Goal: Task Accomplishment & Management: Use online tool/utility

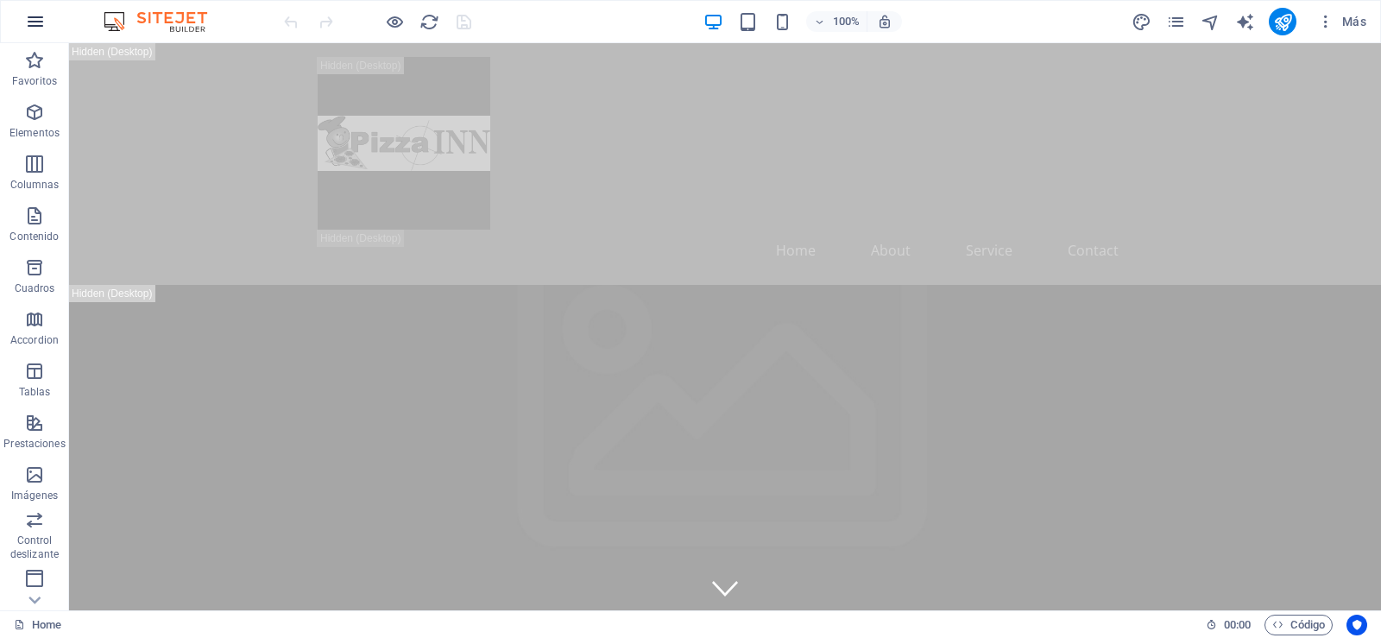
click at [38, 25] on icon "button" at bounding box center [35, 21] width 21 height 21
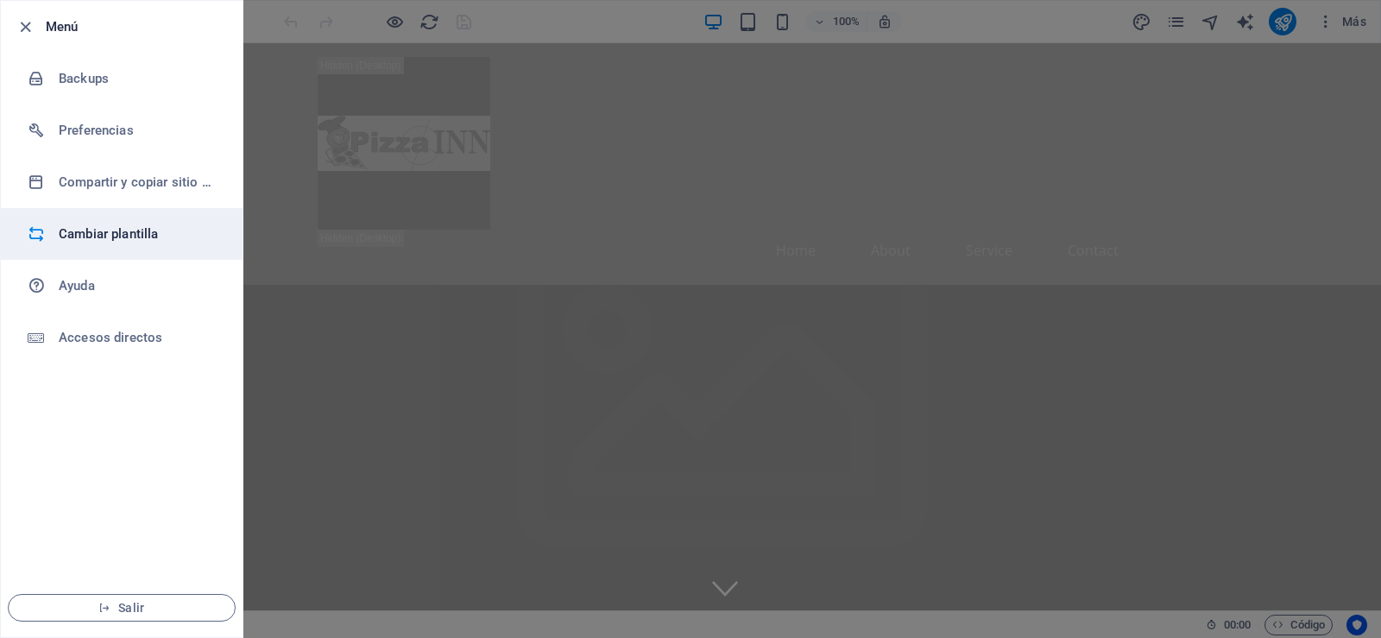
click at [110, 225] on h6 "Cambiar plantilla" at bounding box center [139, 234] width 160 height 21
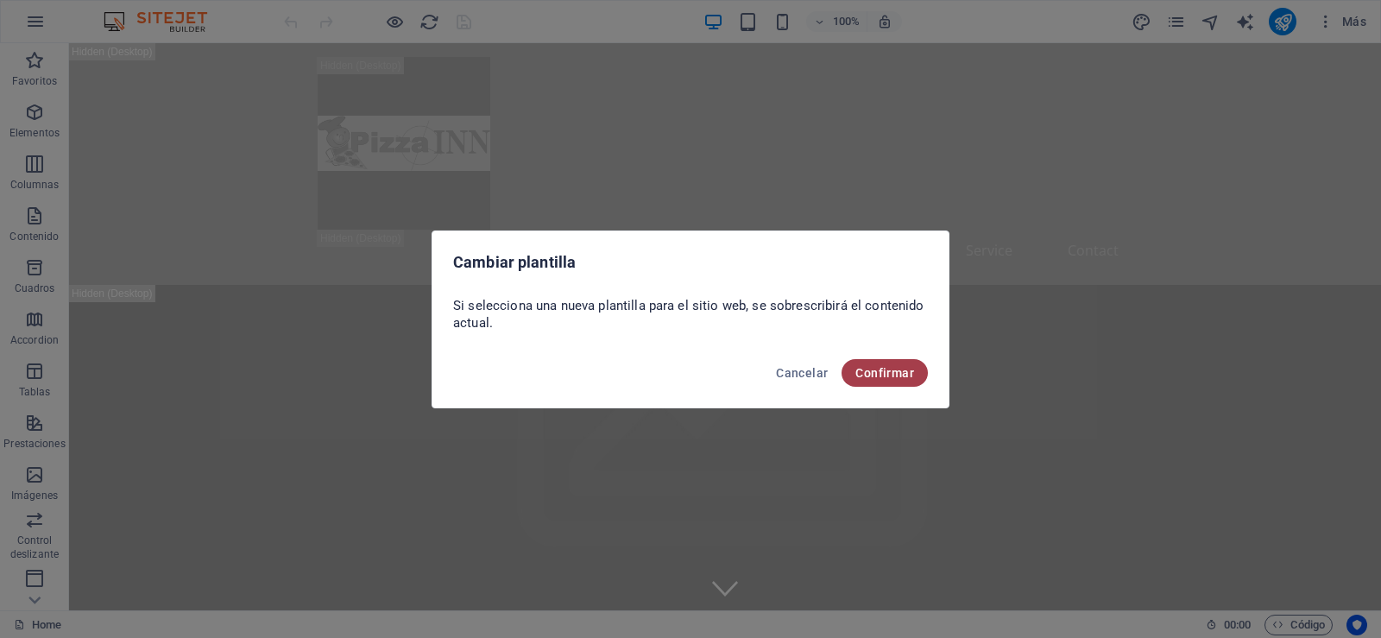
click at [871, 375] on span "Confirmar" at bounding box center [884, 373] width 59 height 14
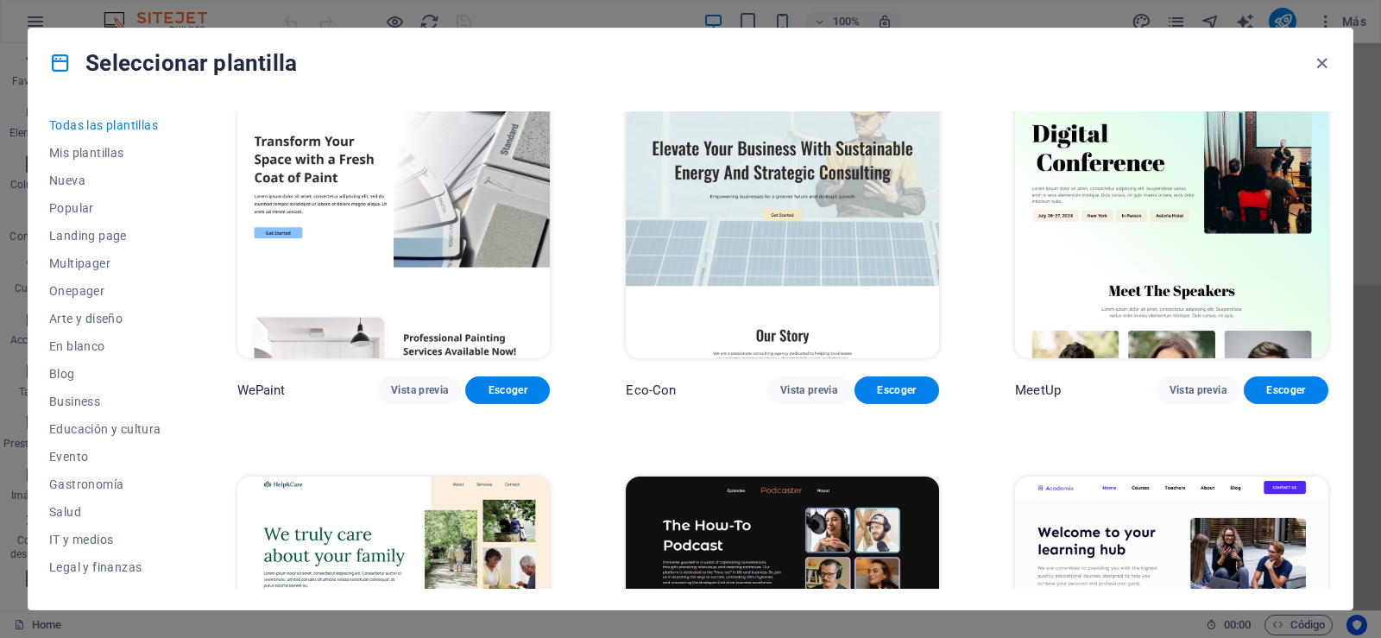
scroll to position [1295, 0]
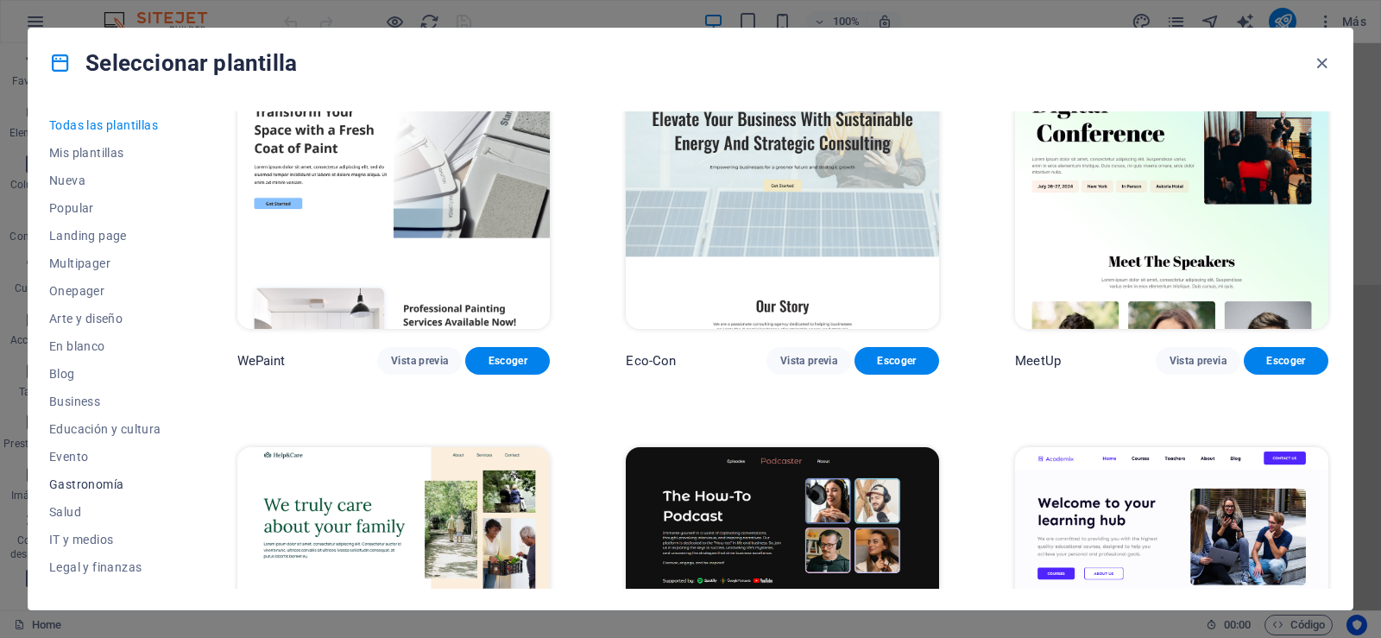
click at [98, 483] on span "Gastronomía" at bounding box center [105, 484] width 112 height 14
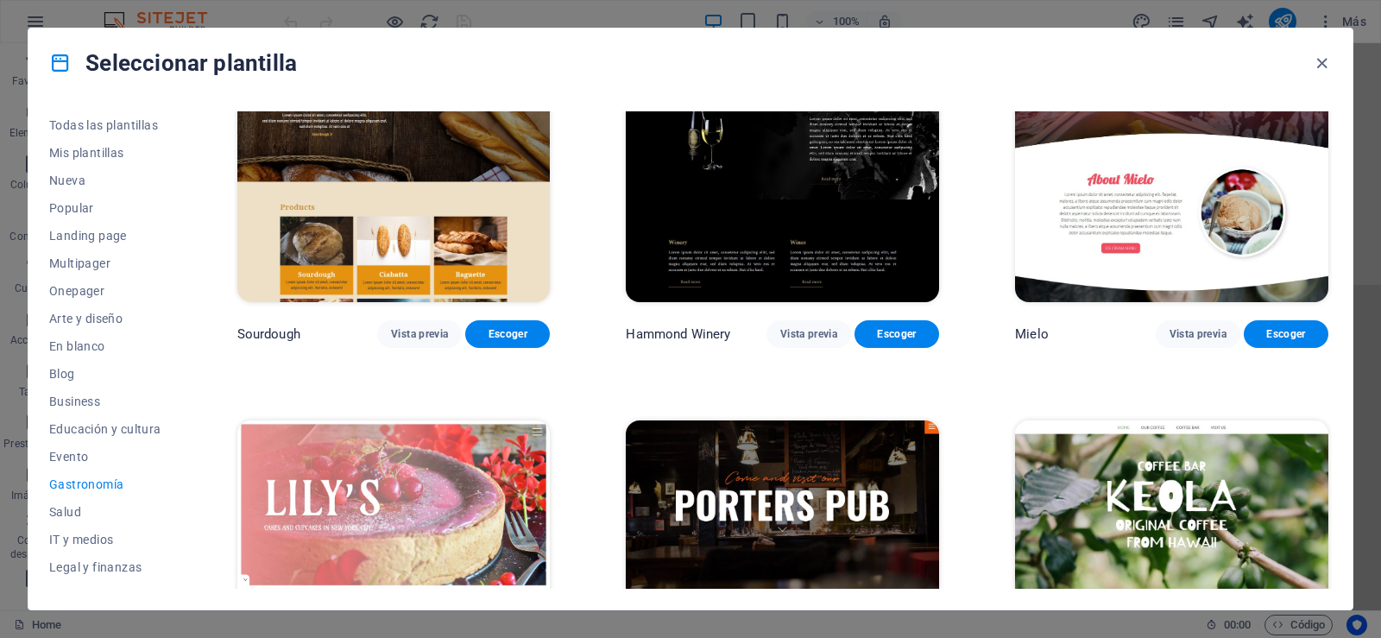
scroll to position [1333, 0]
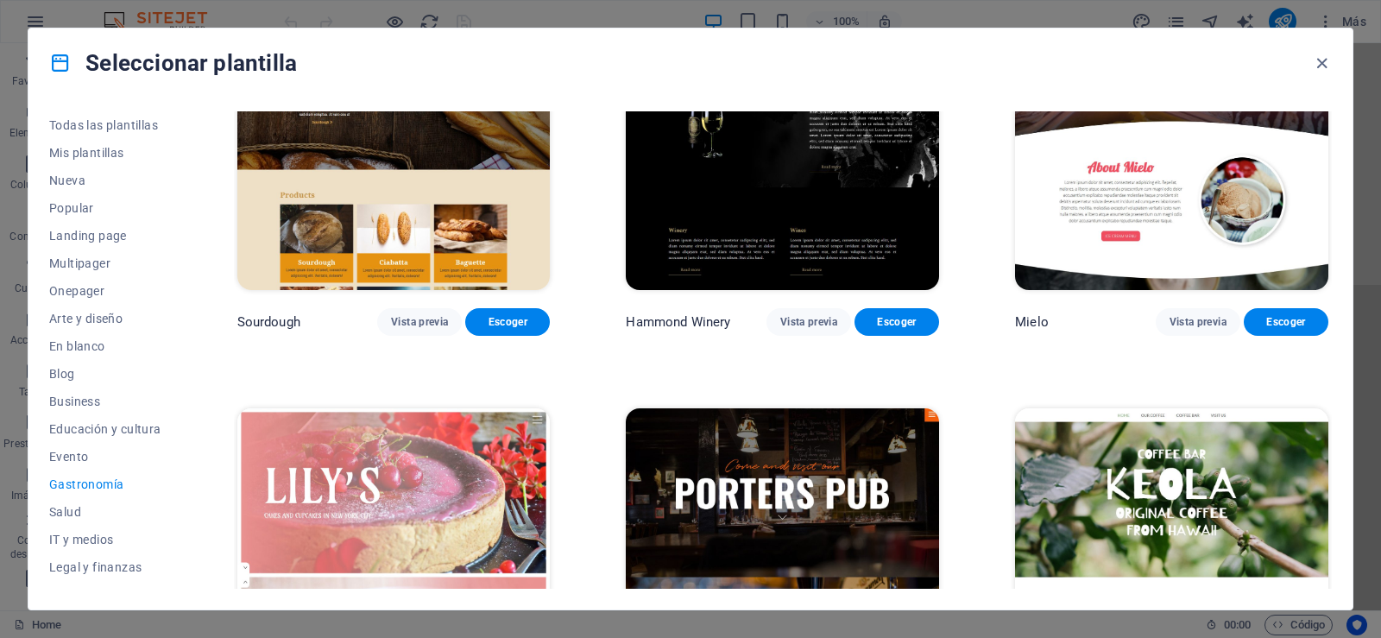
click at [396, 408] on img at bounding box center [393, 552] width 313 height 288
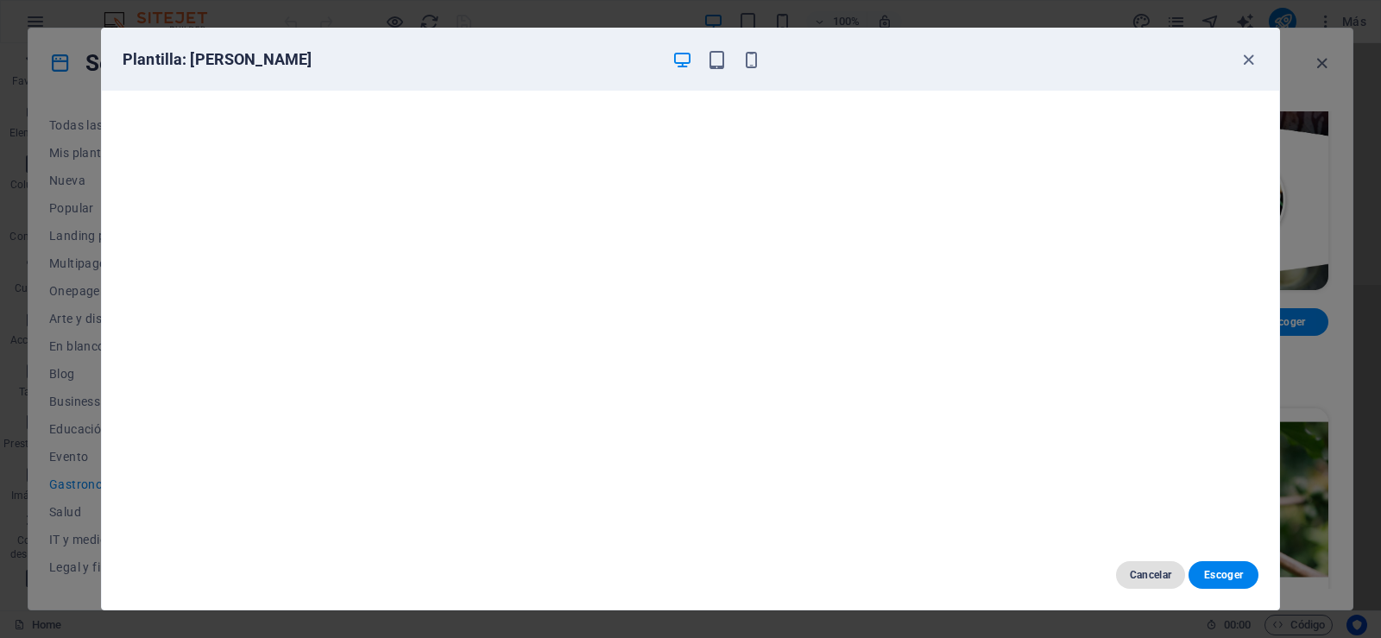
drag, startPoint x: 1227, startPoint y: 569, endPoint x: 1159, endPoint y: 564, distance: 68.3
click at [1229, 570] on span "Escoger" at bounding box center [1223, 575] width 42 height 14
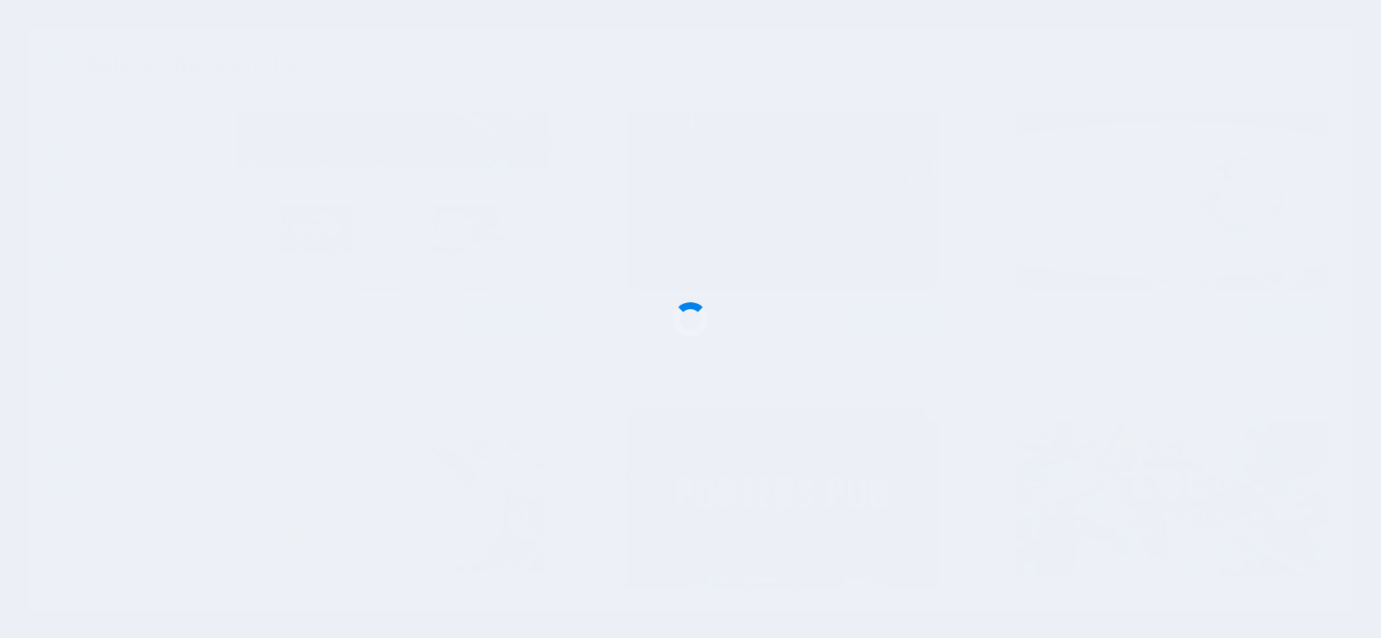
scroll to position [1608, 0]
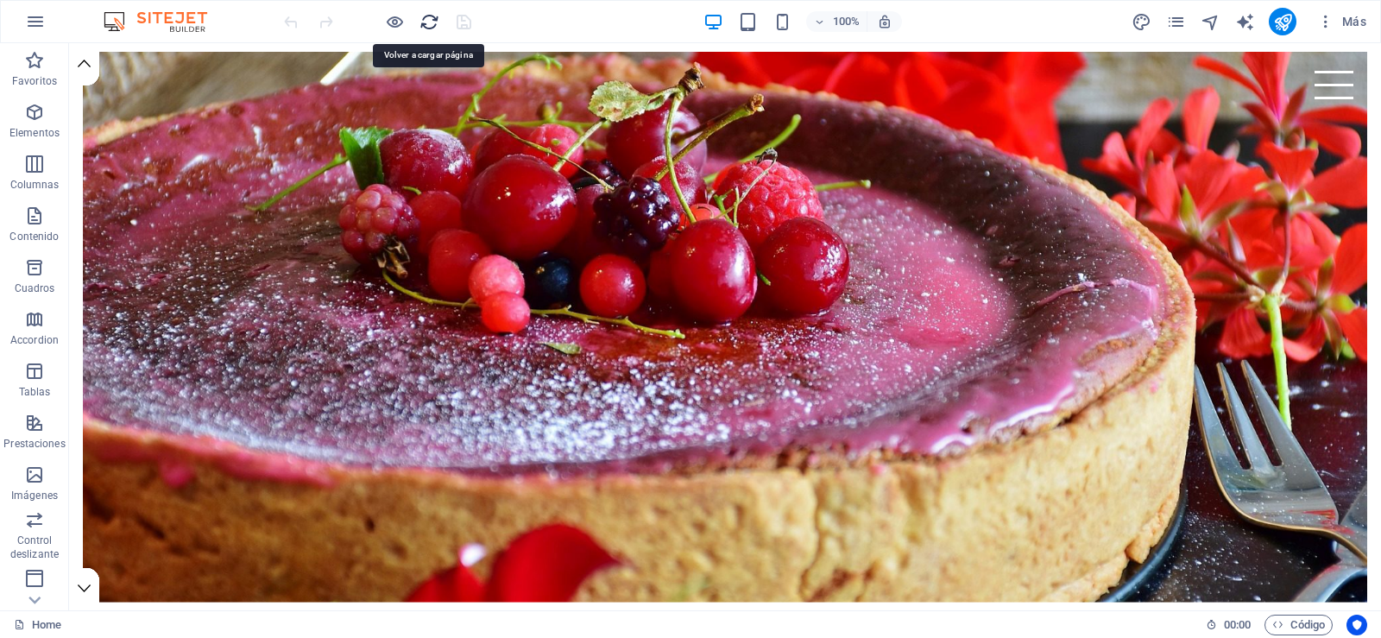
click at [425, 15] on icon "reload" at bounding box center [429, 22] width 20 height 20
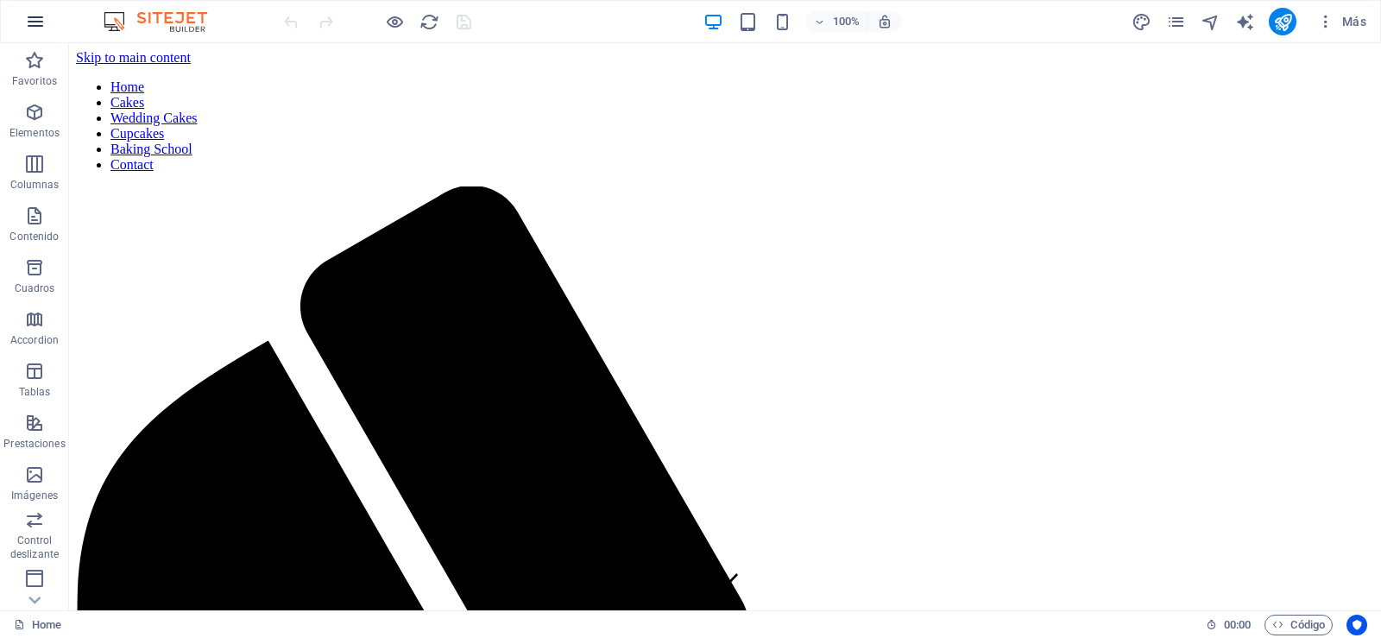
click at [47, 21] on button "button" at bounding box center [35, 21] width 41 height 41
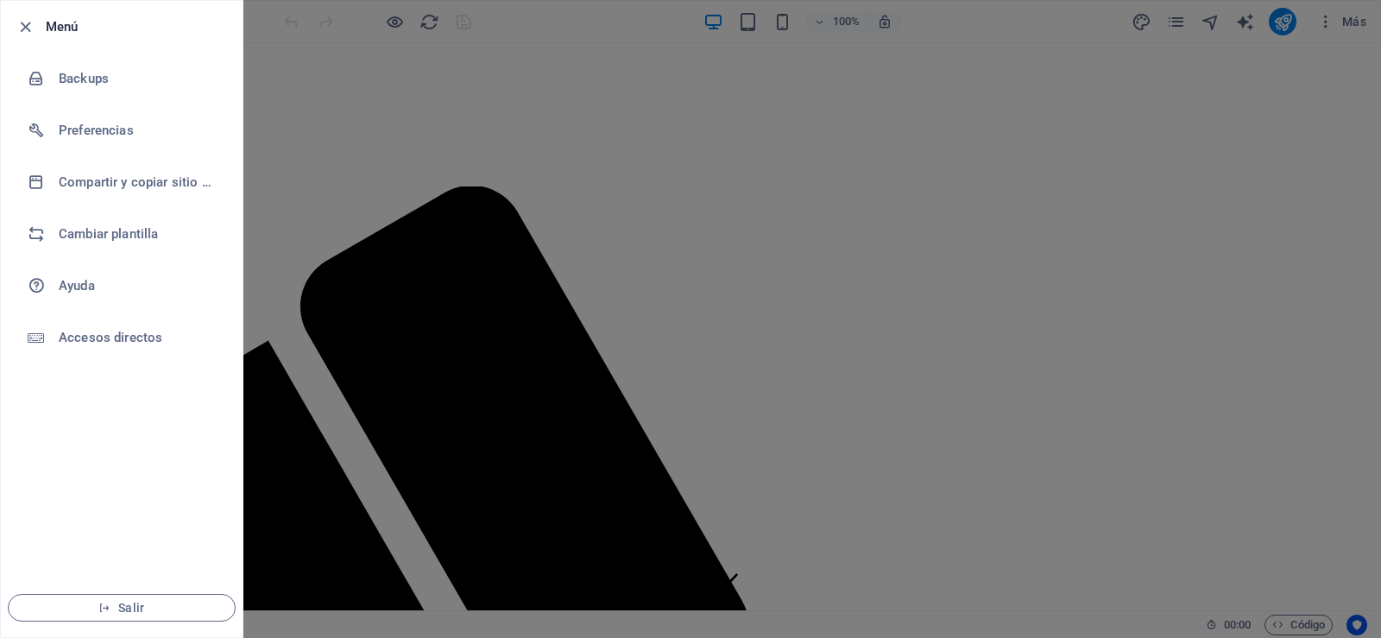
click at [70, 31] on h6 "Menú" at bounding box center [137, 26] width 183 height 21
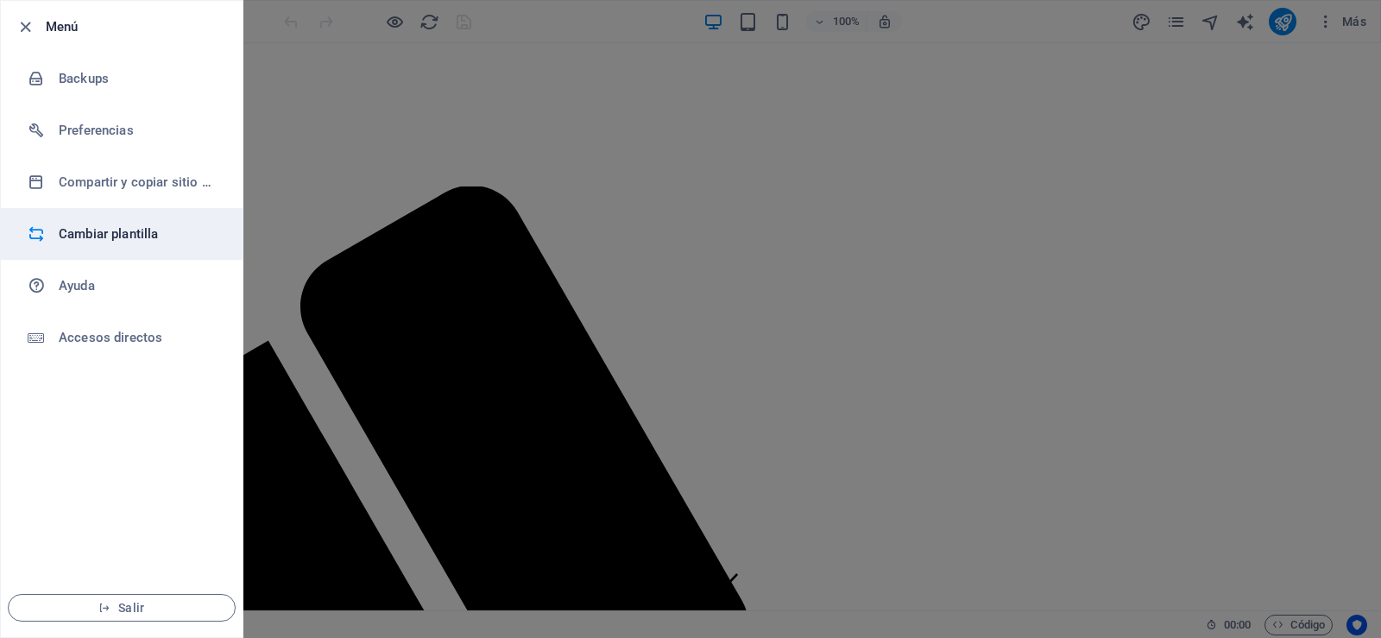
click at [118, 236] on h6 "Cambiar plantilla" at bounding box center [139, 234] width 160 height 21
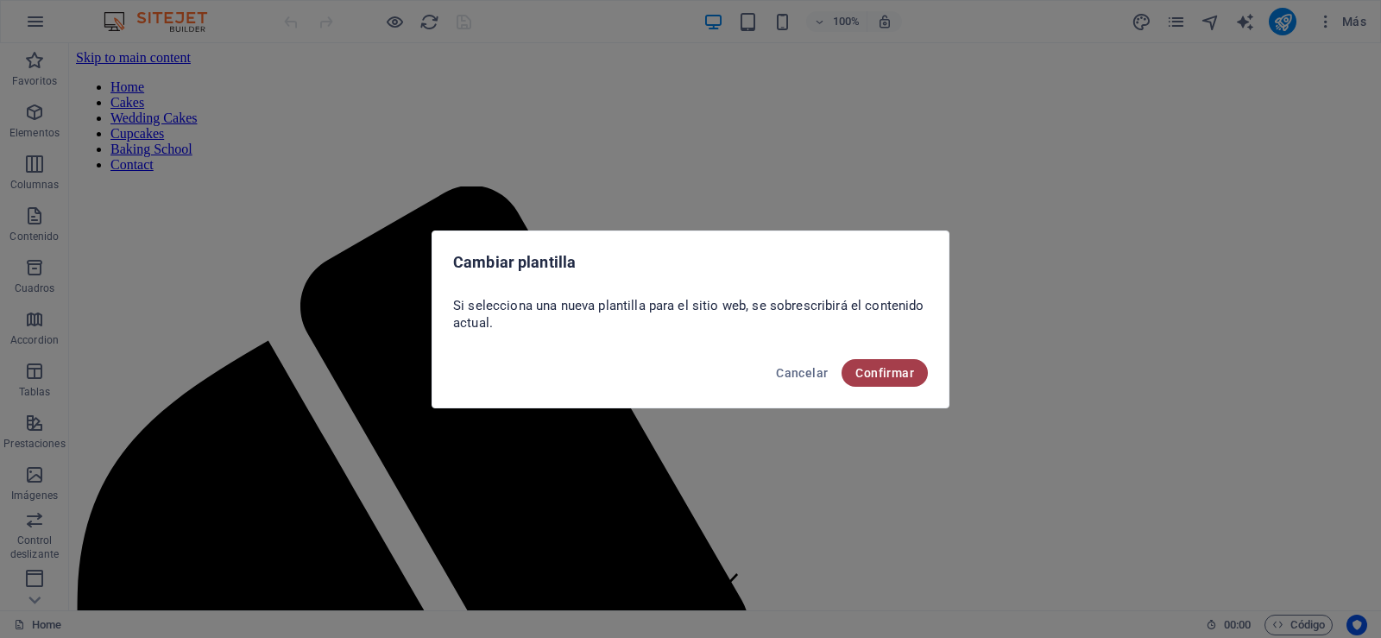
click at [895, 368] on span "Confirmar" at bounding box center [884, 373] width 59 height 14
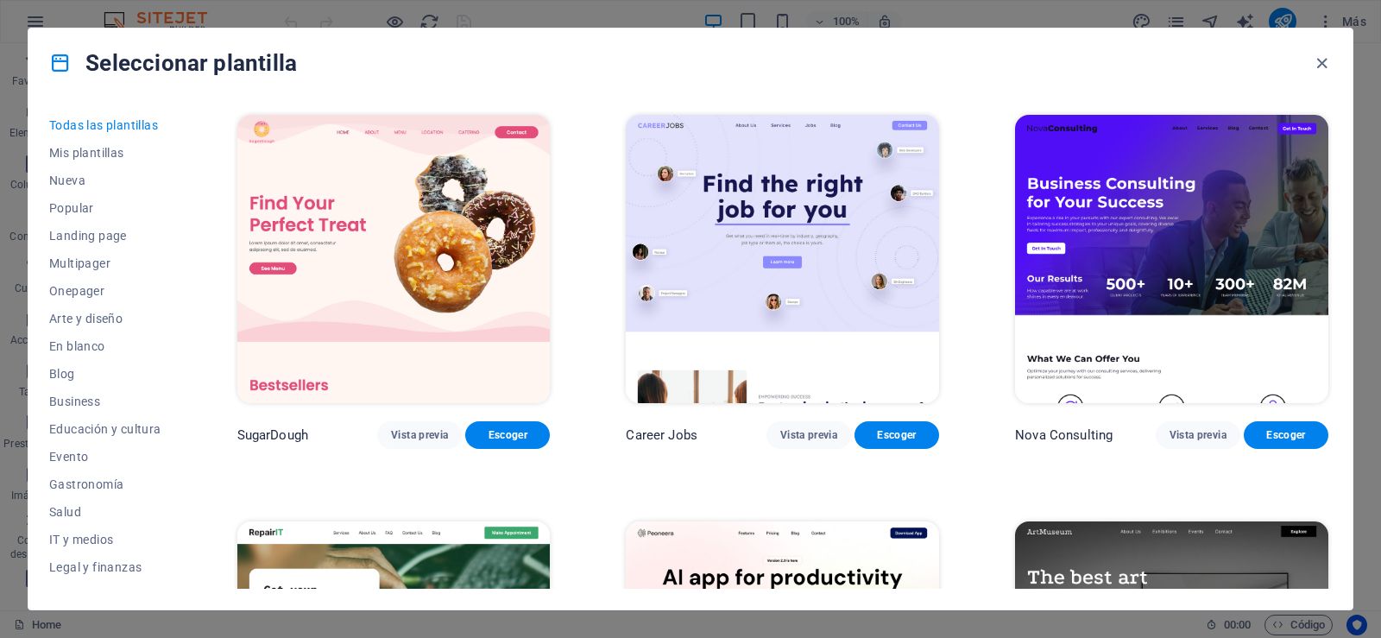
click at [388, 228] on img at bounding box center [393, 259] width 313 height 288
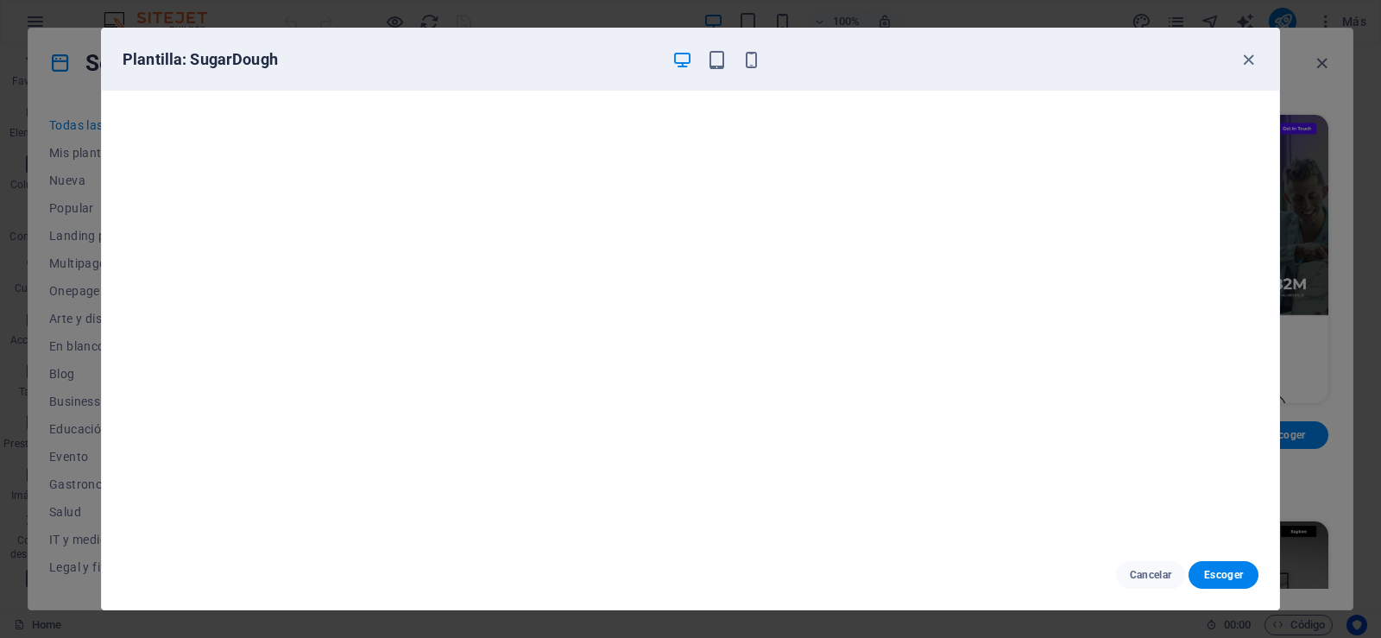
scroll to position [4, 0]
click at [1245, 58] on icon "button" at bounding box center [1248, 60] width 20 height 20
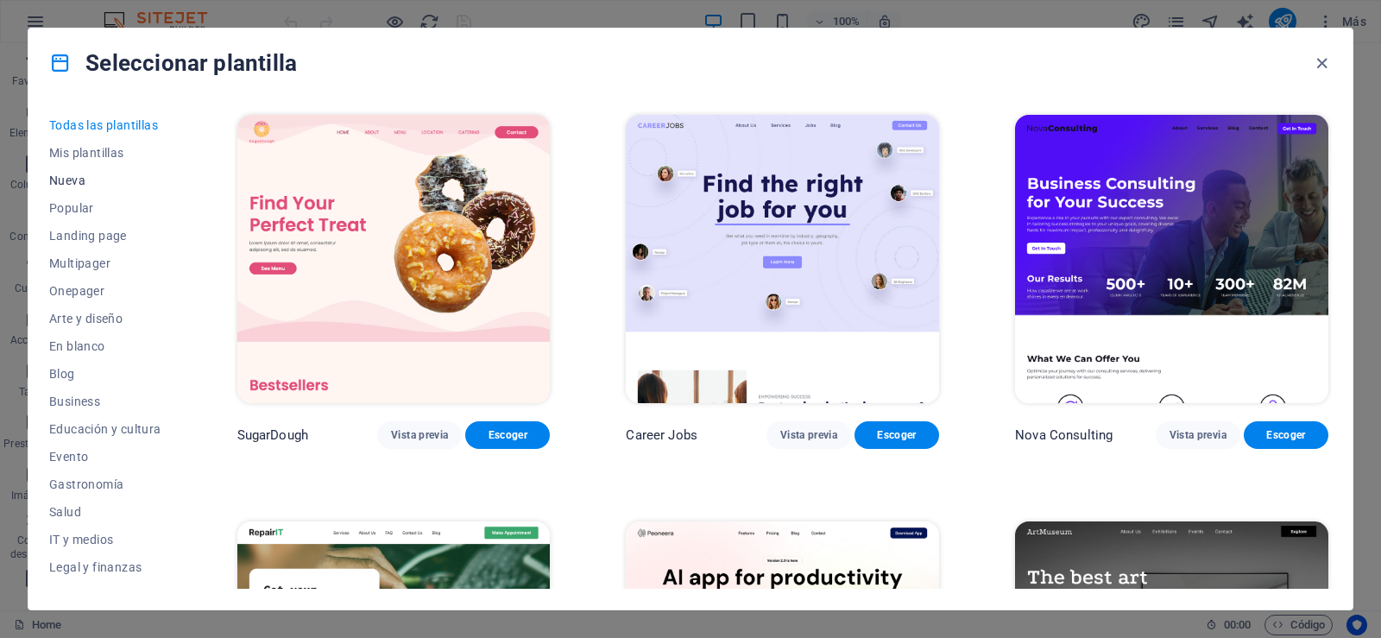
click at [82, 179] on span "Nueva" at bounding box center [105, 180] width 112 height 14
click at [66, 209] on span "Popular" at bounding box center [105, 208] width 112 height 14
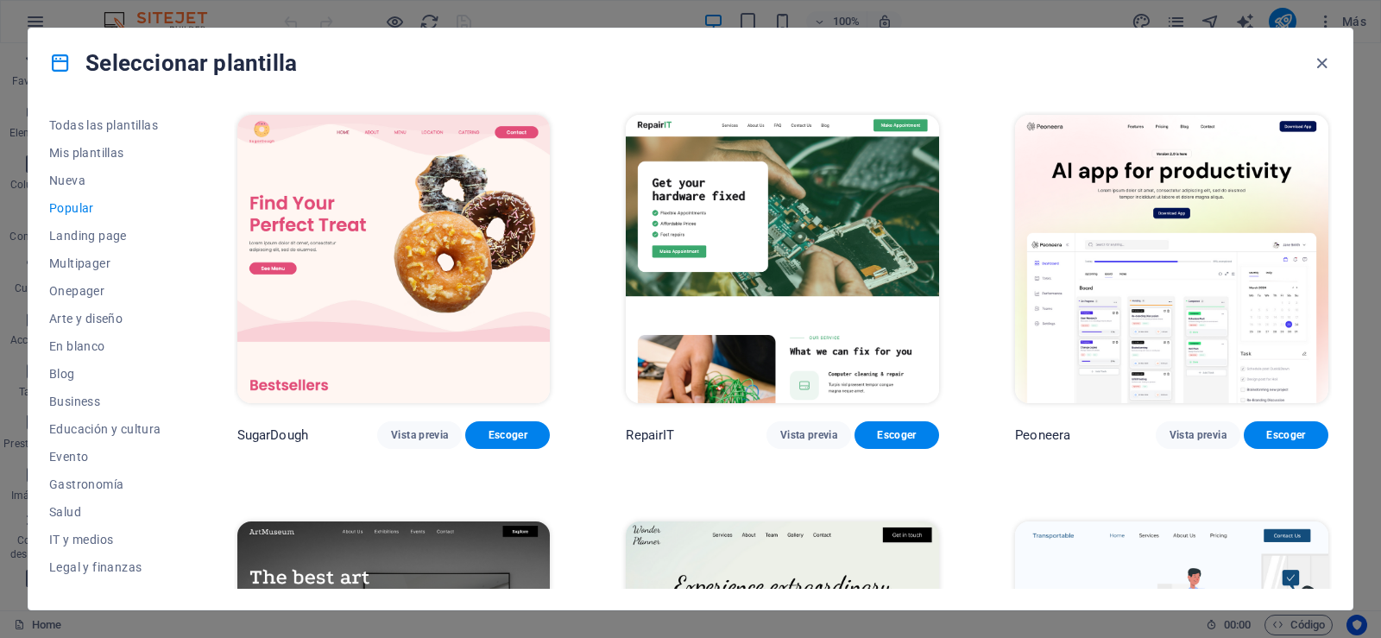
click at [66, 209] on span "Popular" at bounding box center [105, 208] width 112 height 14
click at [1323, 64] on icon "button" at bounding box center [1322, 64] width 20 height 20
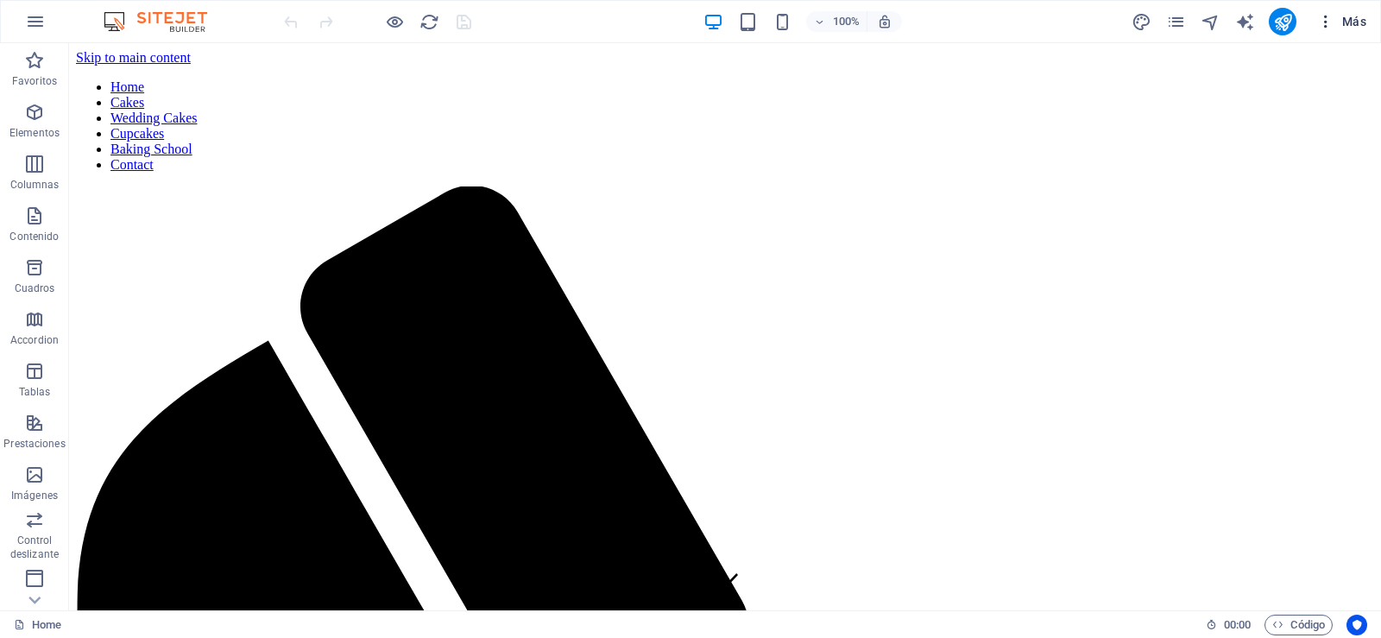
click at [1326, 18] on icon "button" at bounding box center [1325, 21] width 17 height 17
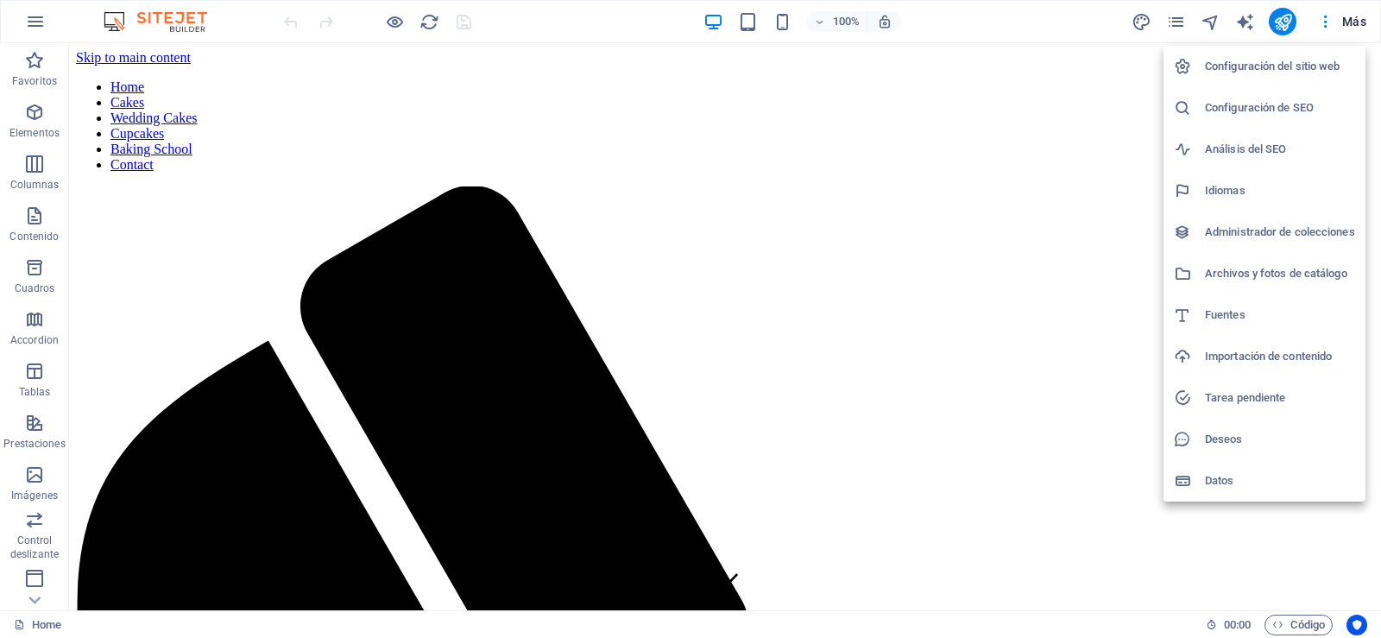
click at [1364, 16] on div at bounding box center [690, 319] width 1381 height 638
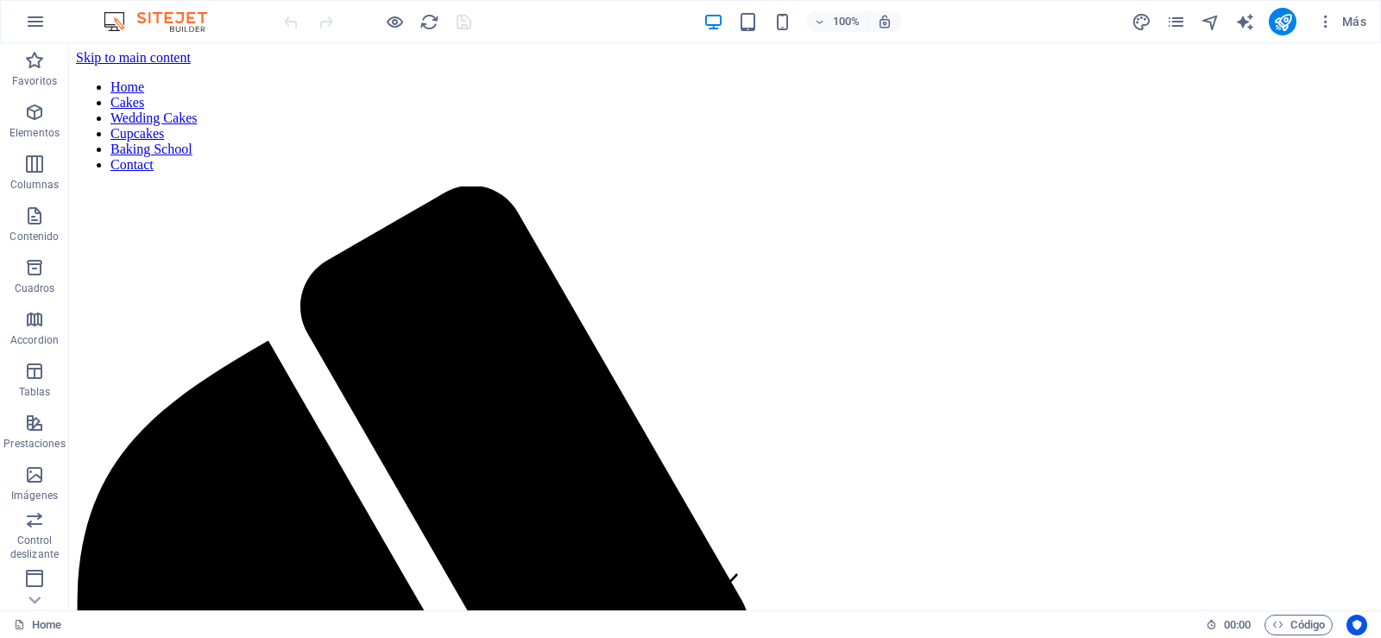
click at [1364, 16] on span "Más" at bounding box center [1341, 21] width 49 height 17
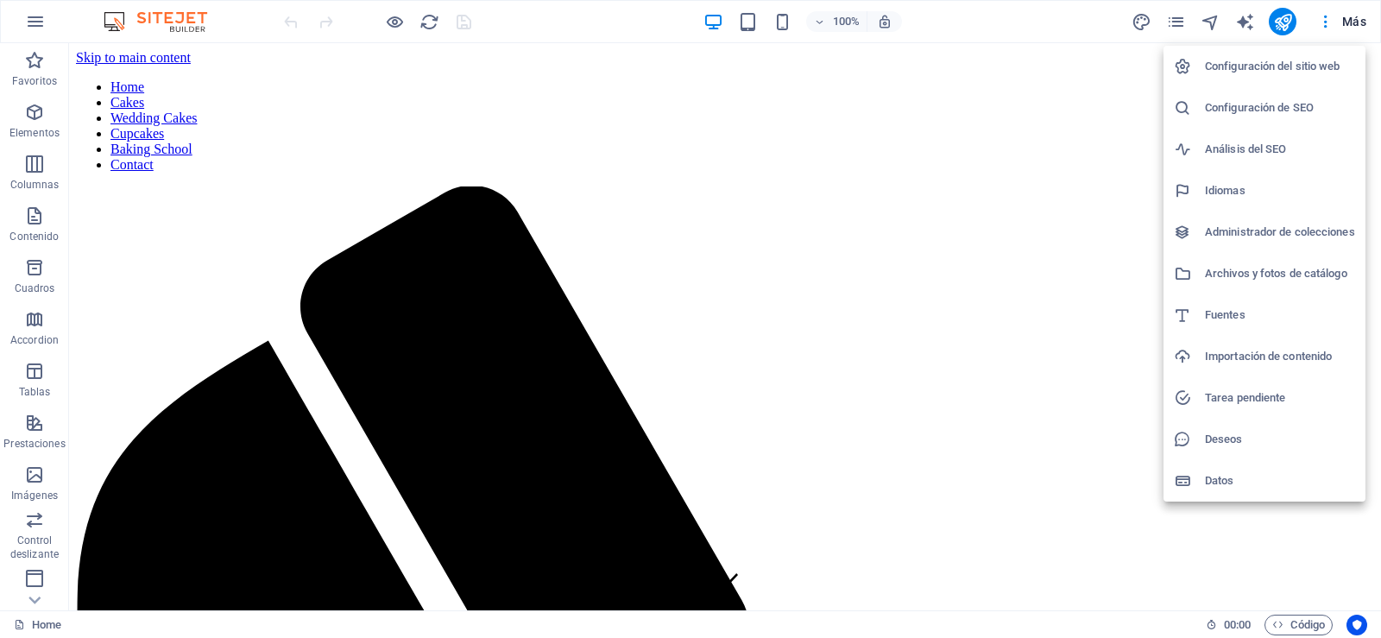
click at [1364, 16] on div at bounding box center [690, 319] width 1381 height 638
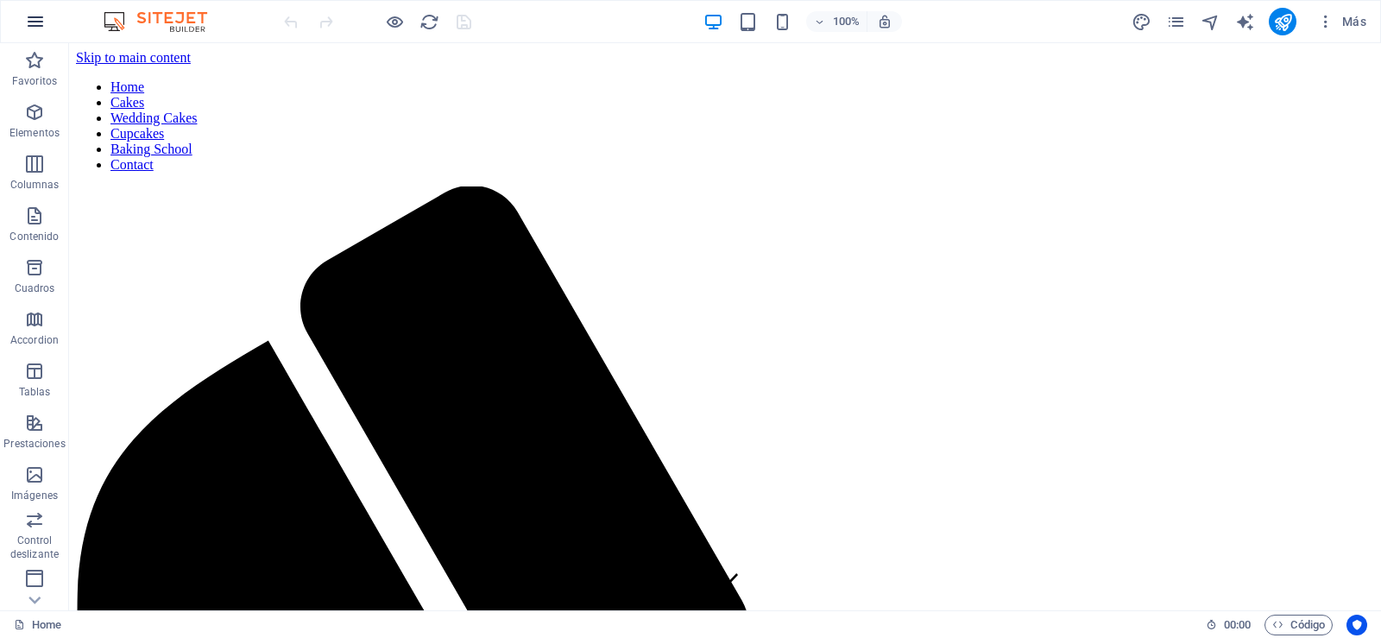
scroll to position [0, 0]
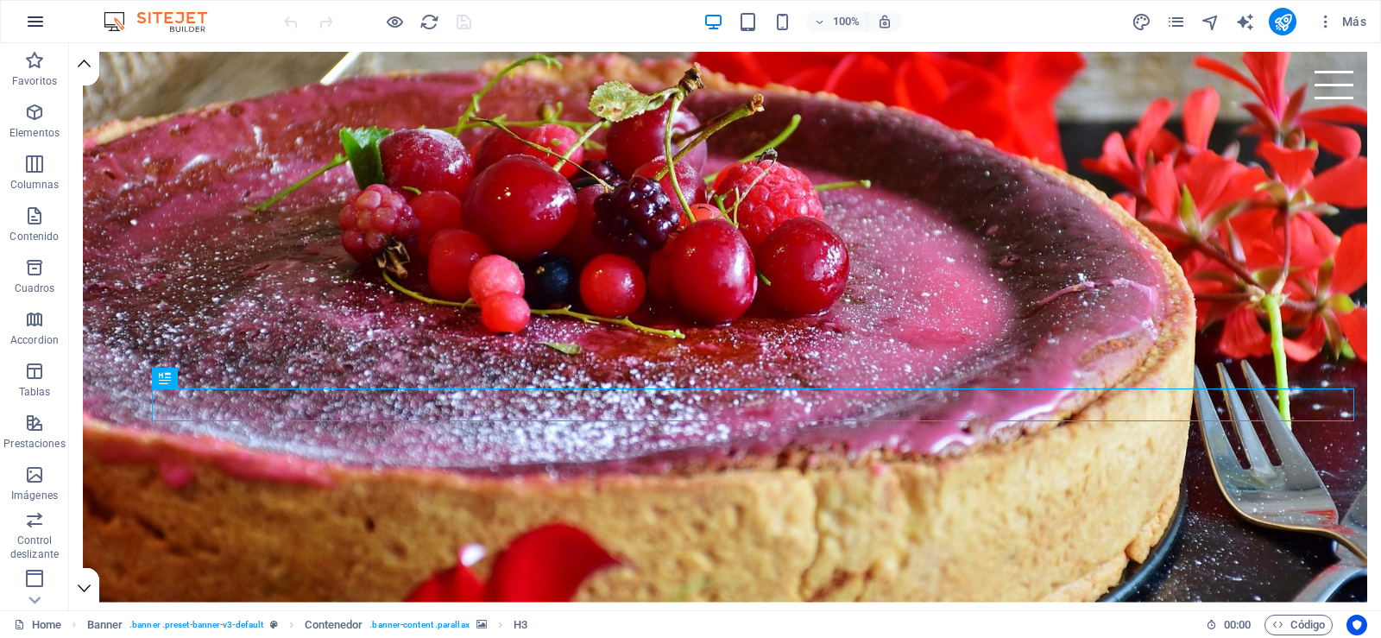
click at [37, 19] on icon "button" at bounding box center [35, 21] width 21 height 21
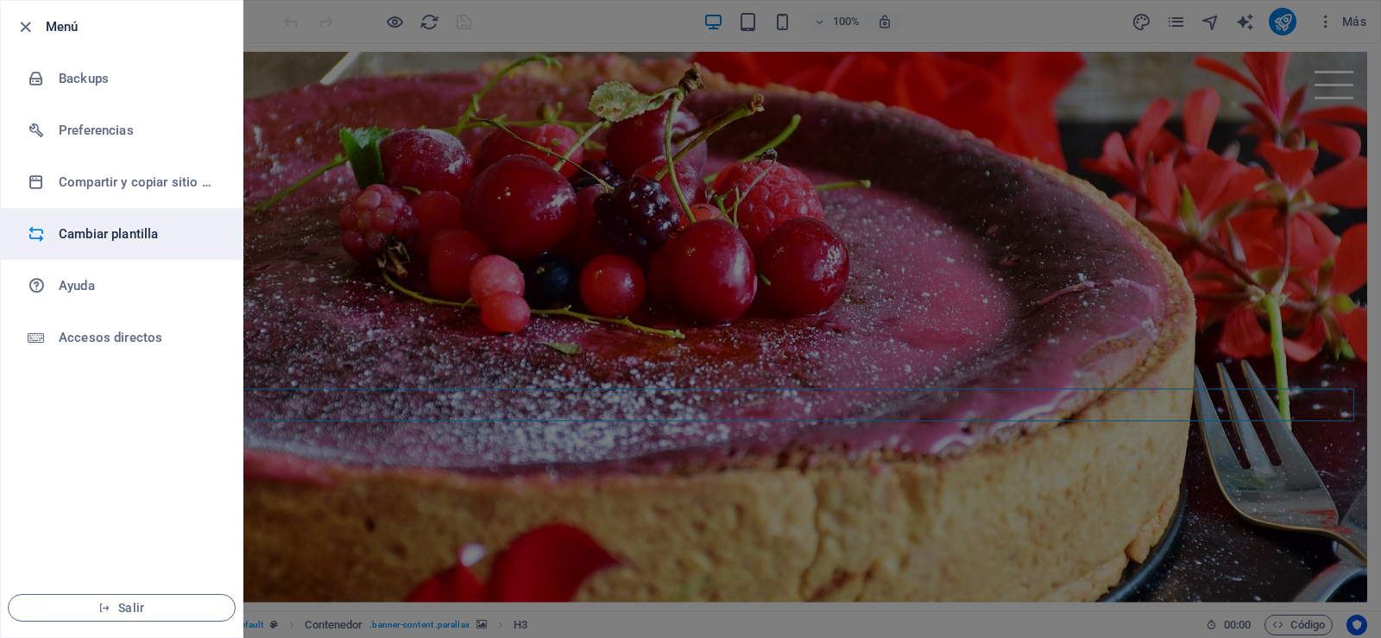
click at [96, 242] on h6 "Cambiar plantilla" at bounding box center [139, 234] width 160 height 21
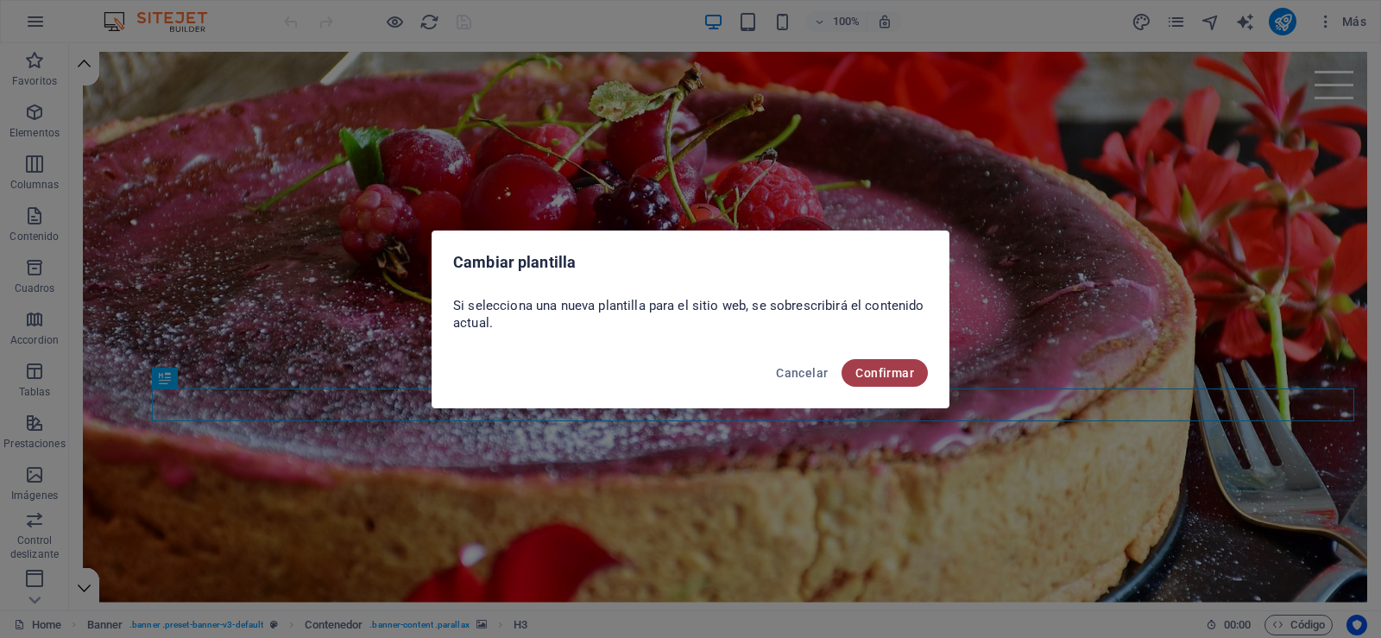
click at [863, 373] on span "Confirmar" at bounding box center [884, 373] width 59 height 14
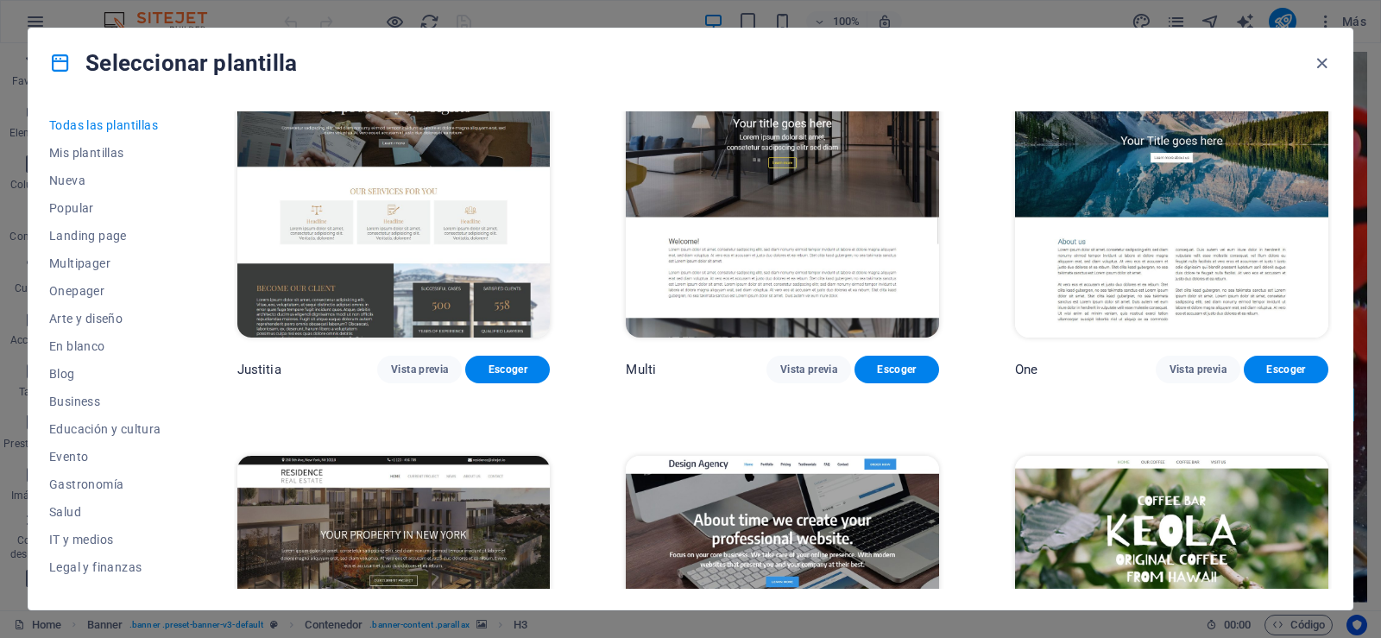
scroll to position [16743, 0]
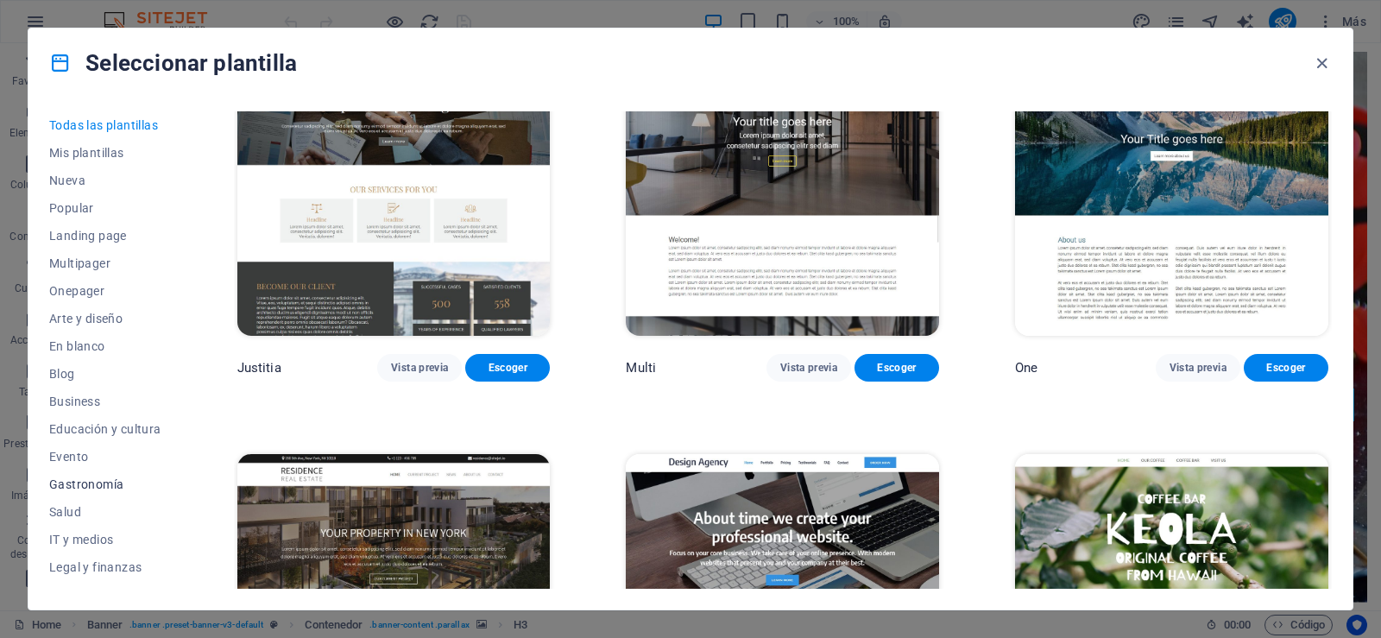
click at [86, 481] on span "Gastronomía" at bounding box center [105, 484] width 112 height 14
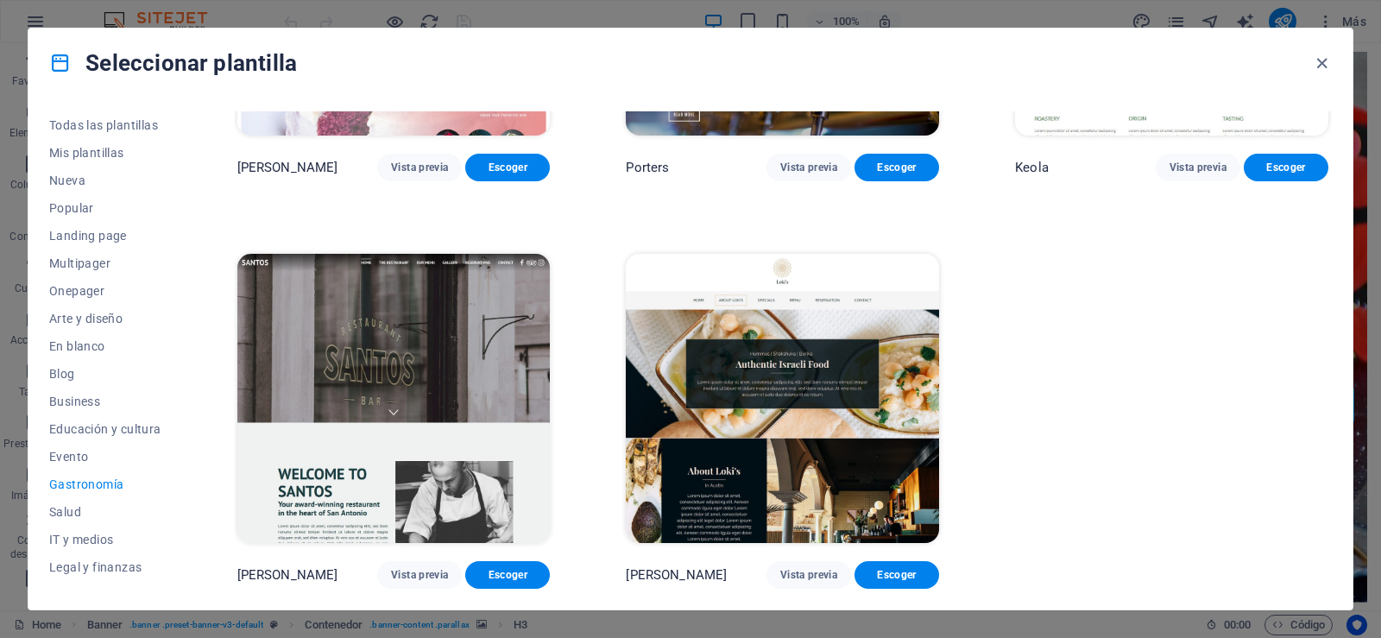
scroll to position [1354, 0]
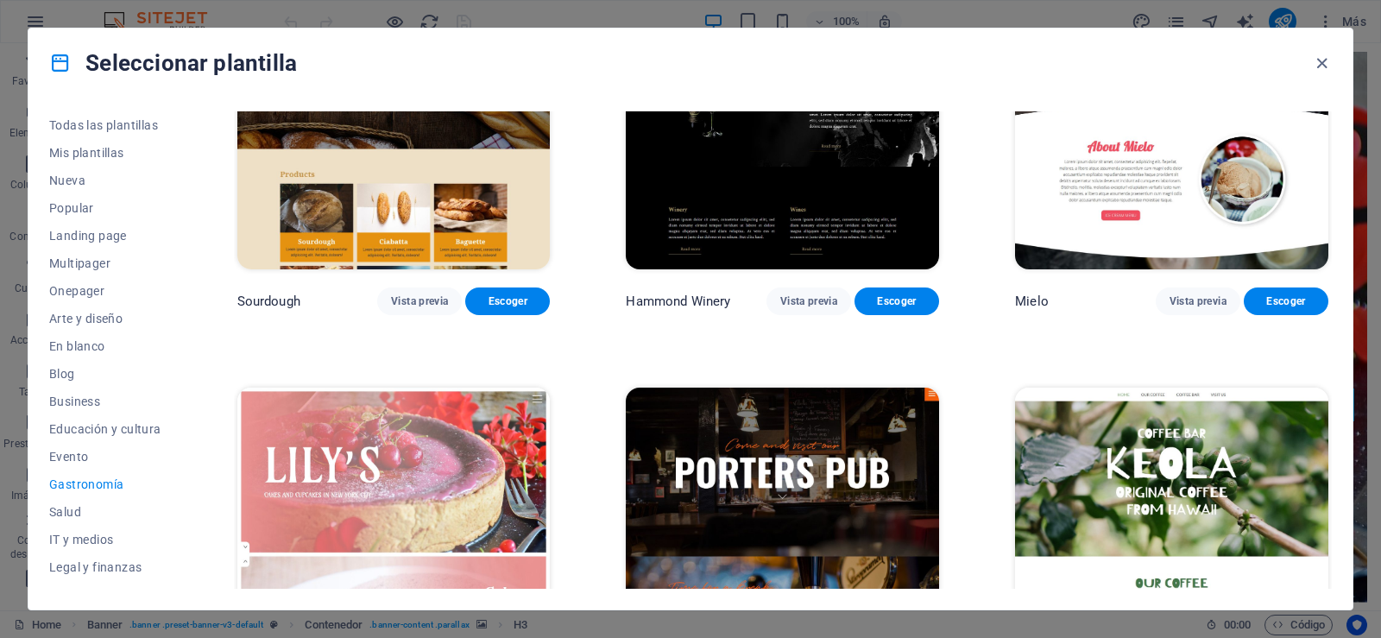
click at [80, 478] on span "Gastronomía" at bounding box center [105, 484] width 112 height 14
click at [85, 486] on span "Gastronomía" at bounding box center [105, 484] width 112 height 14
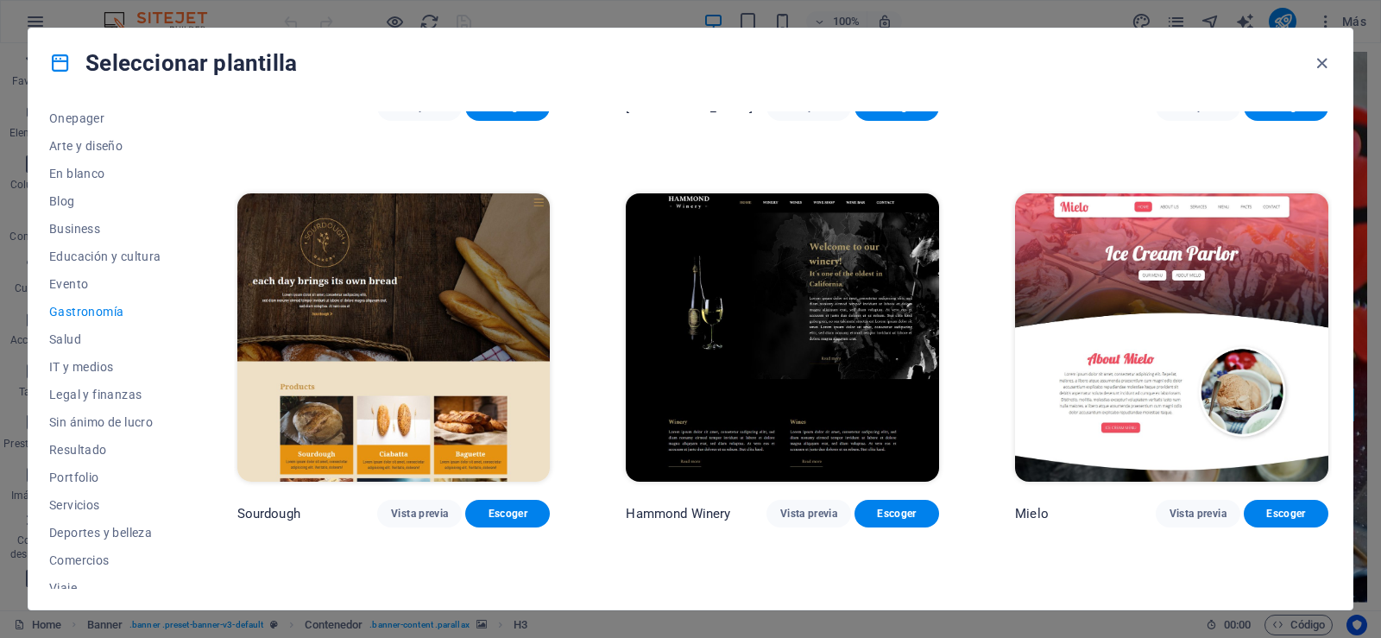
scroll to position [1095, 0]
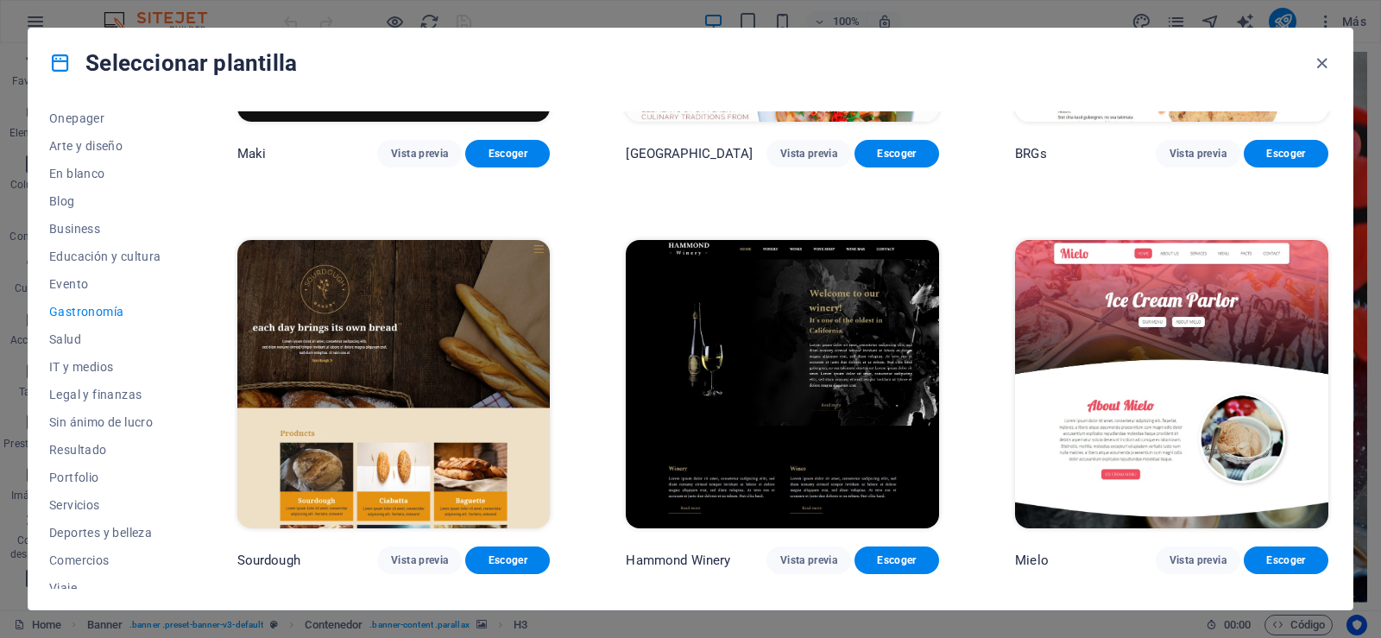
click at [445, 432] on img at bounding box center [393, 384] width 313 height 288
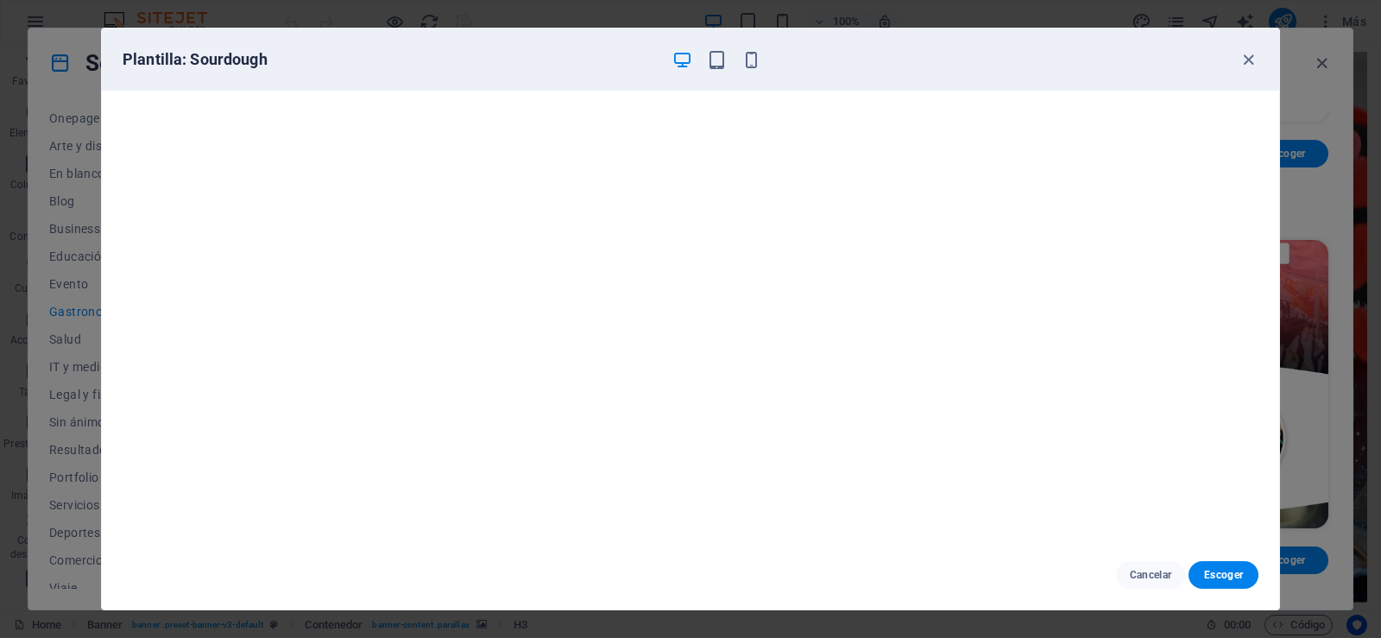
scroll to position [4, 0]
click at [1214, 565] on button "Escoger" at bounding box center [1223, 575] width 70 height 28
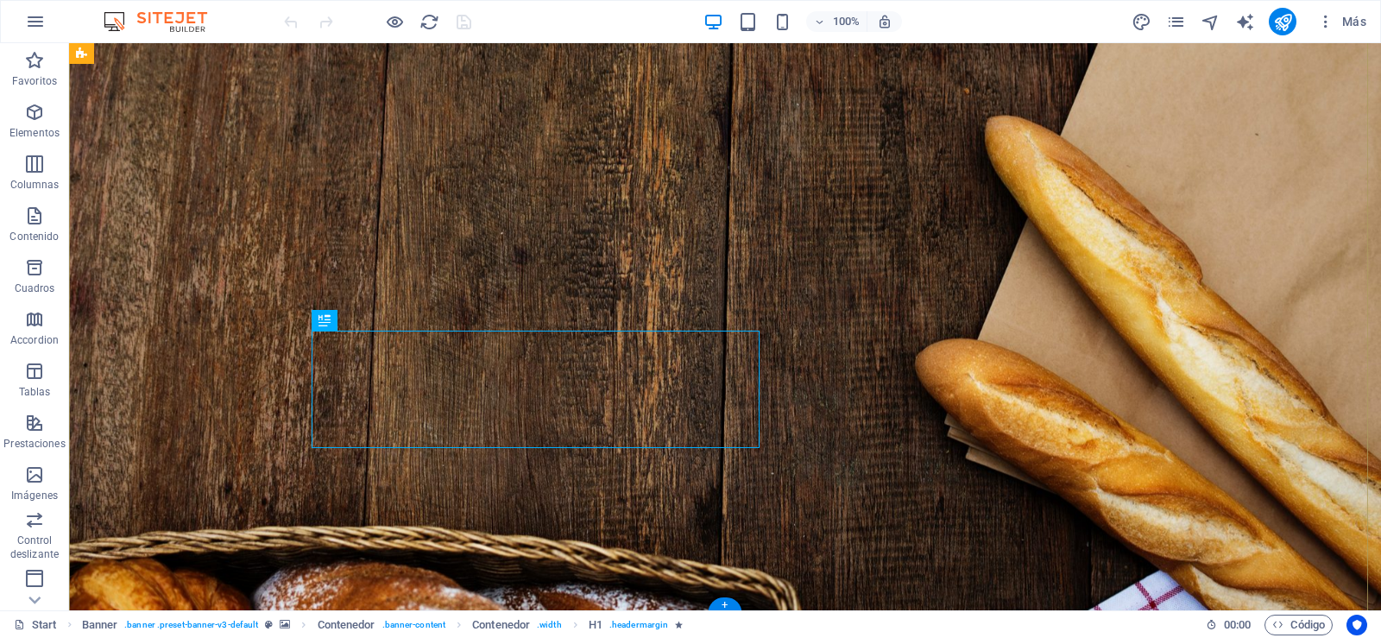
scroll to position [109, 0]
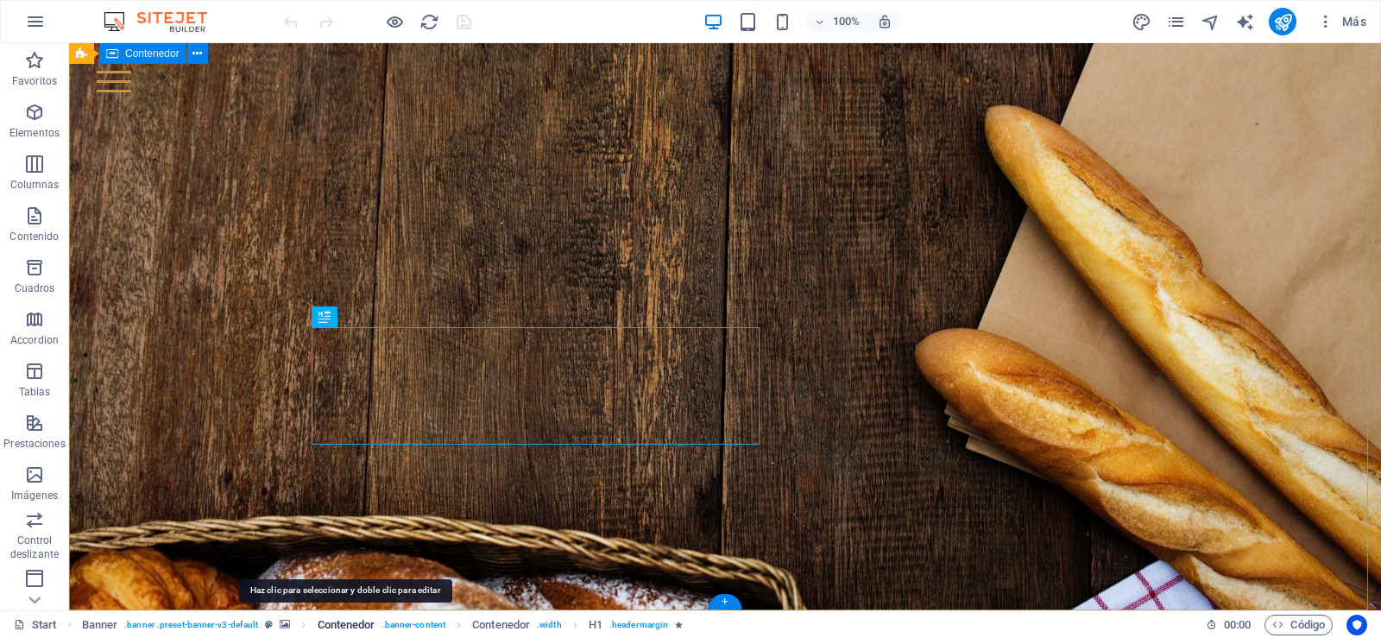
click at [349, 624] on span "Contenedor" at bounding box center [347, 624] width 58 height 21
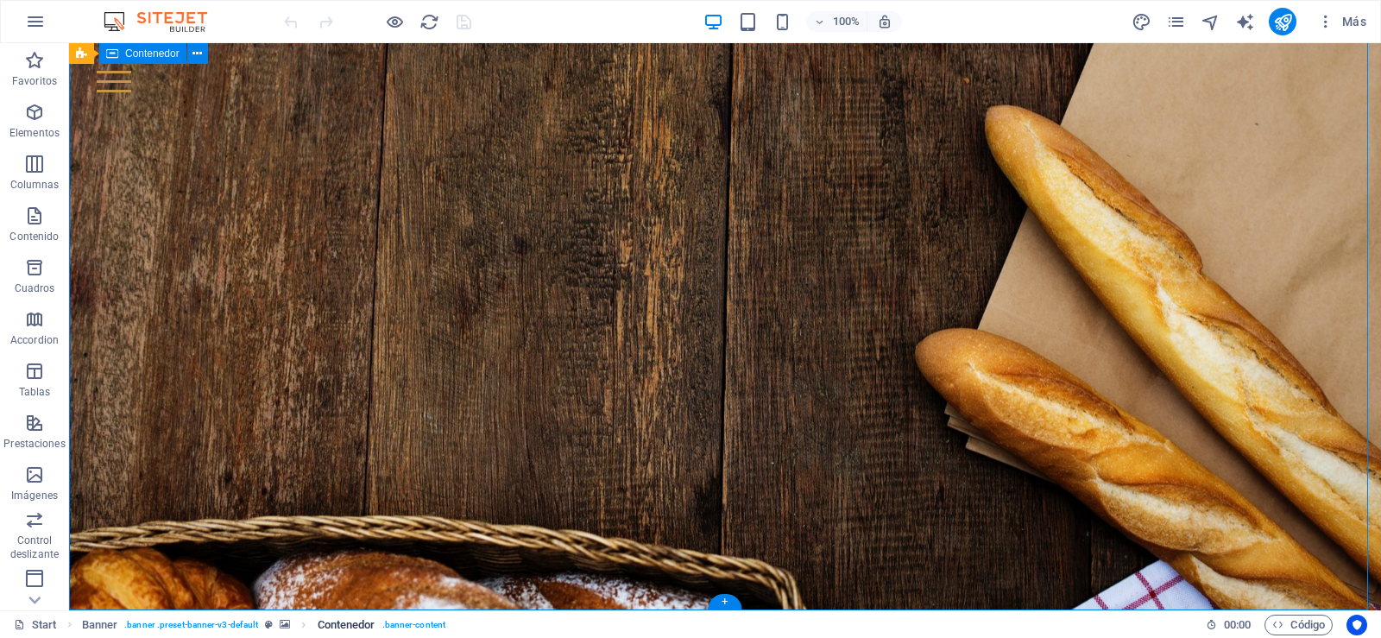
click at [427, 627] on span ". banner-content" at bounding box center [413, 624] width 63 height 21
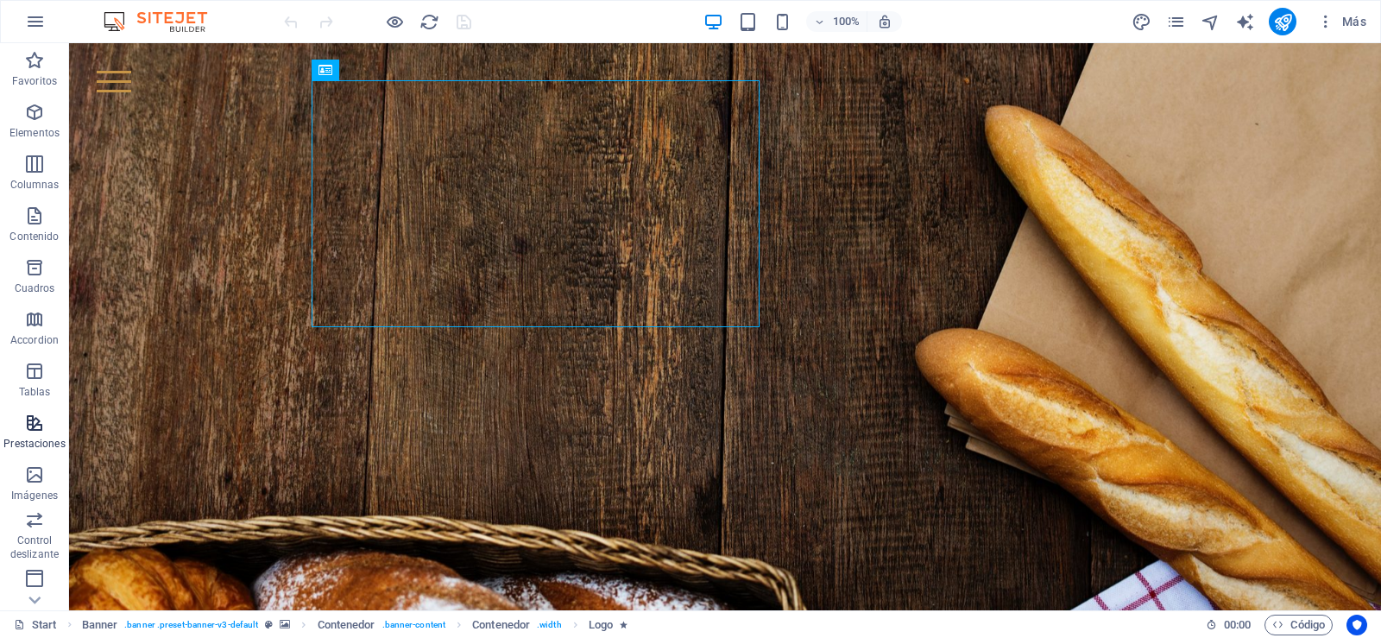
click at [46, 424] on span "Prestaciones" at bounding box center [34, 433] width 69 height 41
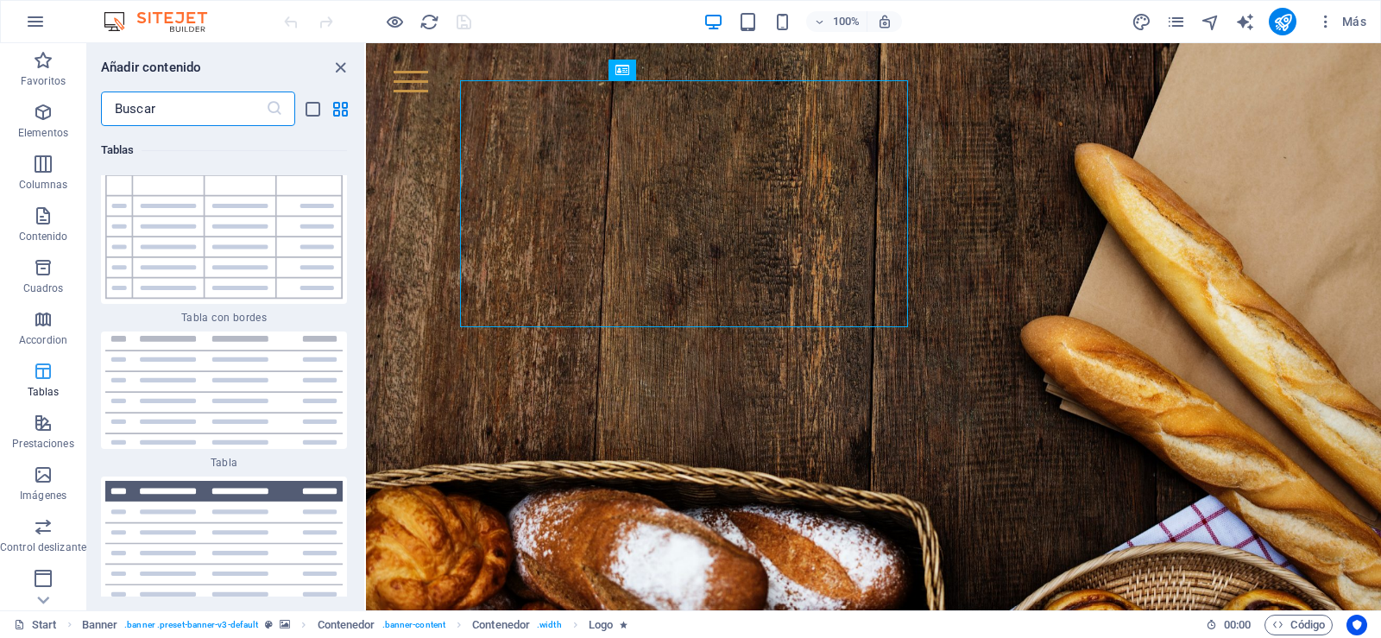
scroll to position [12551, 0]
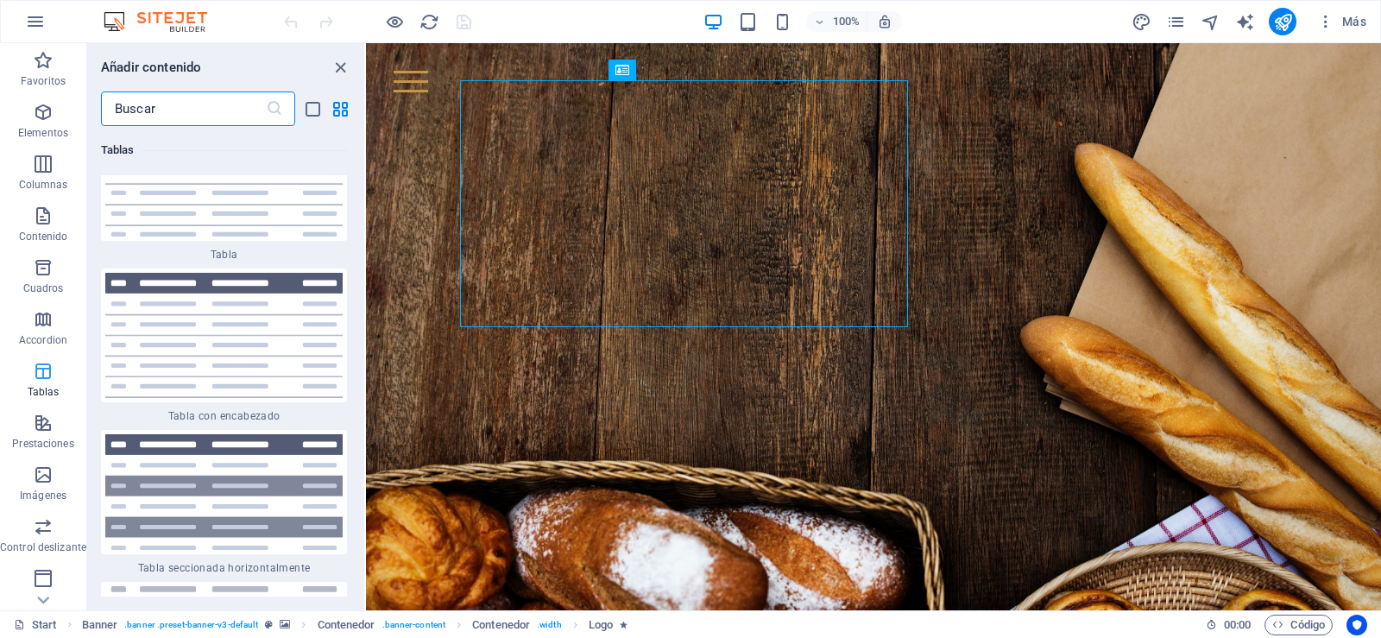
click at [51, 368] on icon "button" at bounding box center [43, 371] width 21 height 21
click at [46, 19] on button "button" at bounding box center [35, 21] width 41 height 41
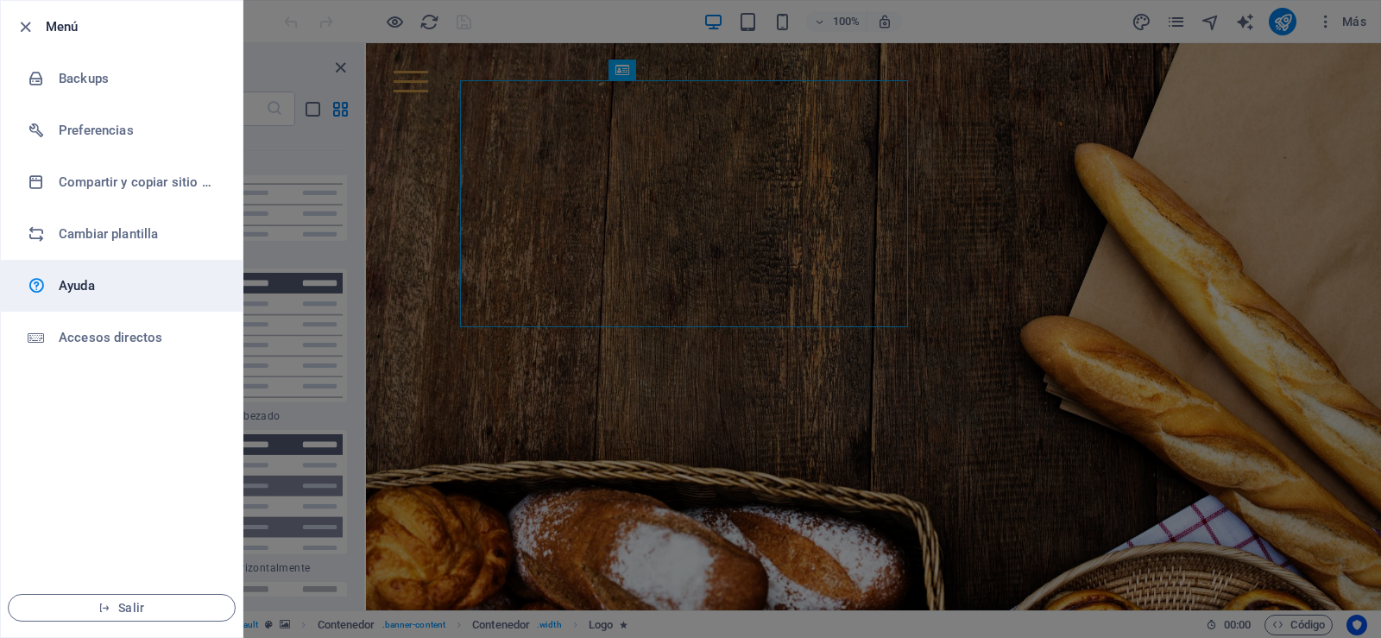
click at [75, 288] on h6 "Ayuda" at bounding box center [139, 285] width 160 height 21
